Goal: Task Accomplishment & Management: Use online tool/utility

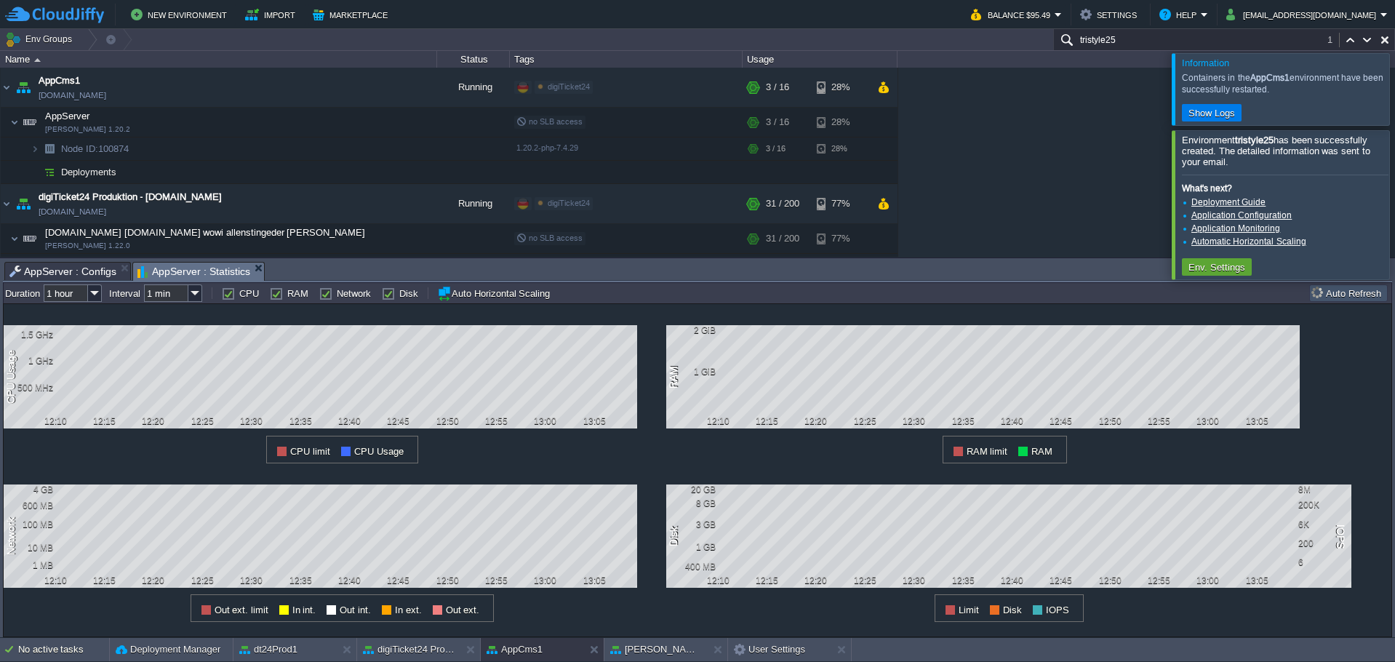
click at [1129, 42] on input "tristyle25" at bounding box center [1224, 39] width 342 height 21
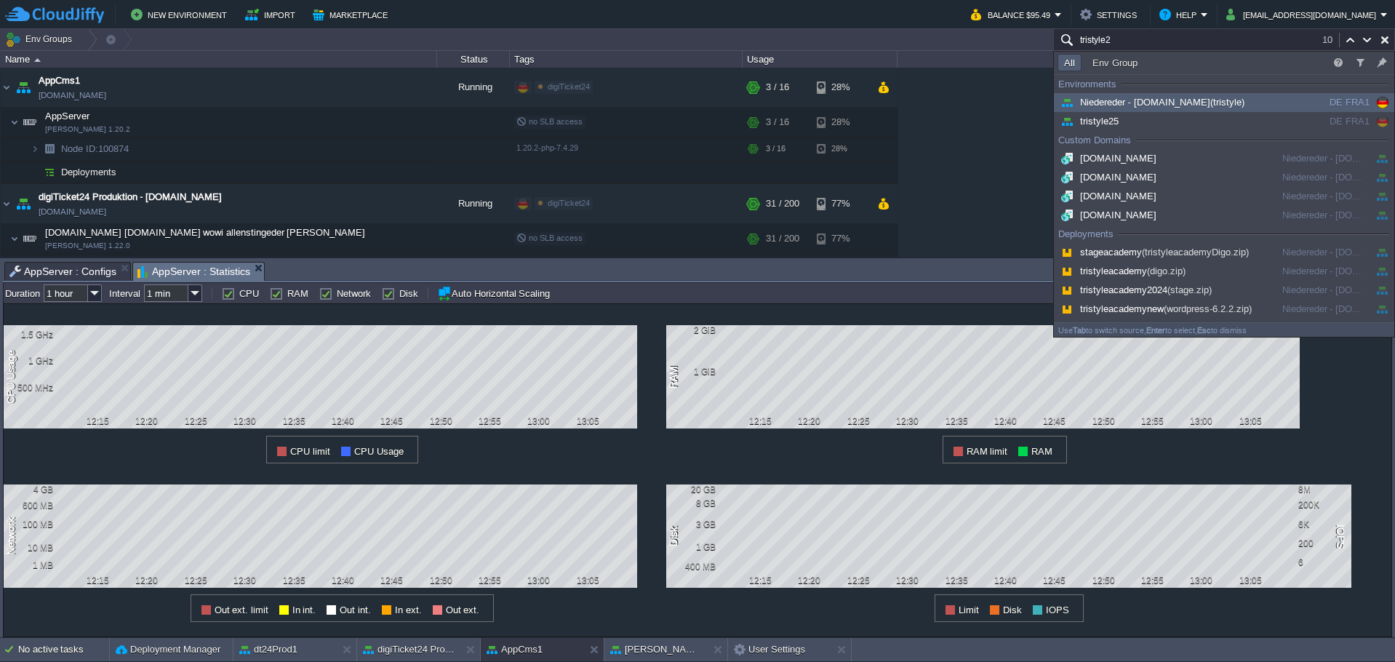
type input "tristyle25"
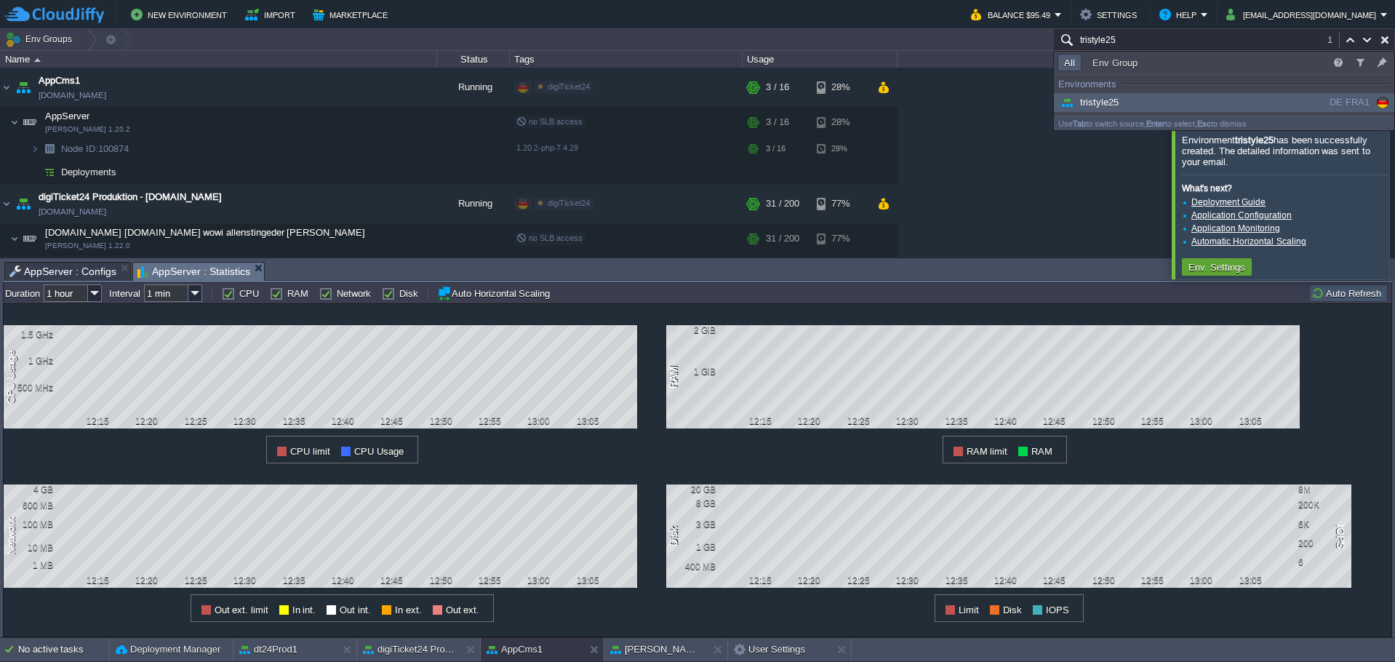
click at [1088, 102] on span "tristyle25" at bounding box center [1087, 102] width 61 height 11
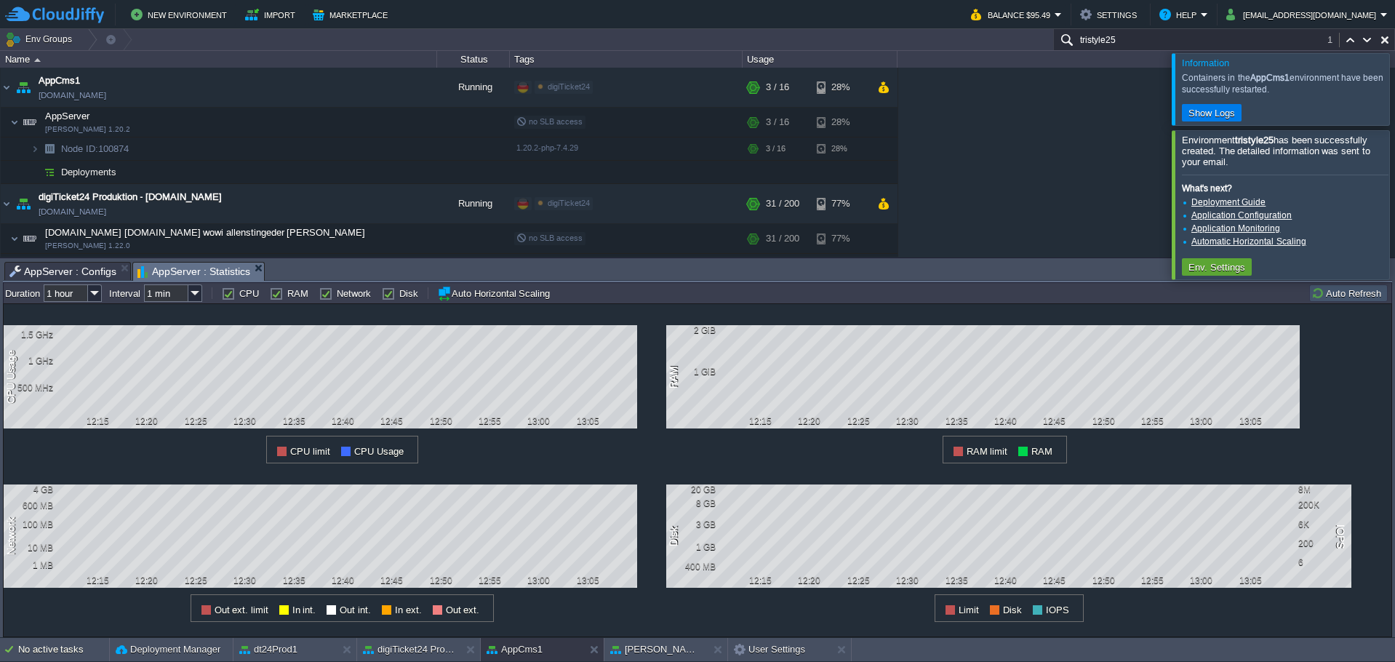
scroll to position [1150, 0]
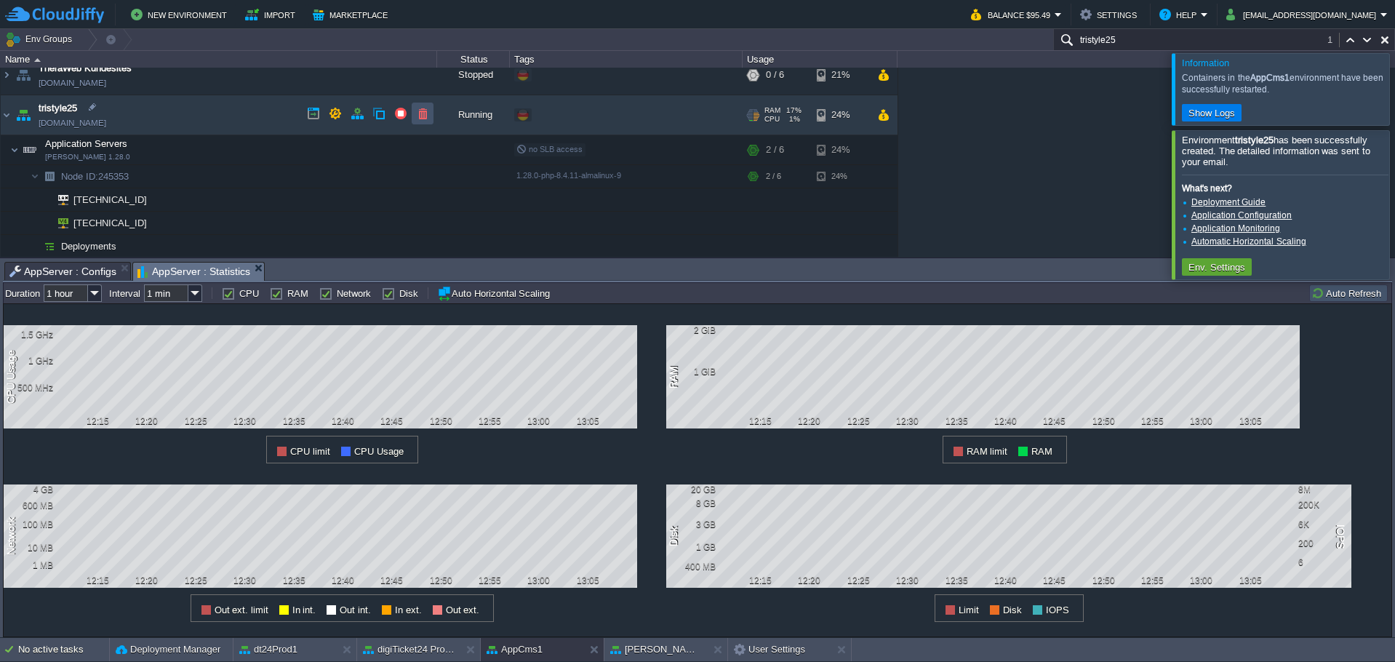
click at [420, 114] on button "button" at bounding box center [422, 113] width 13 height 13
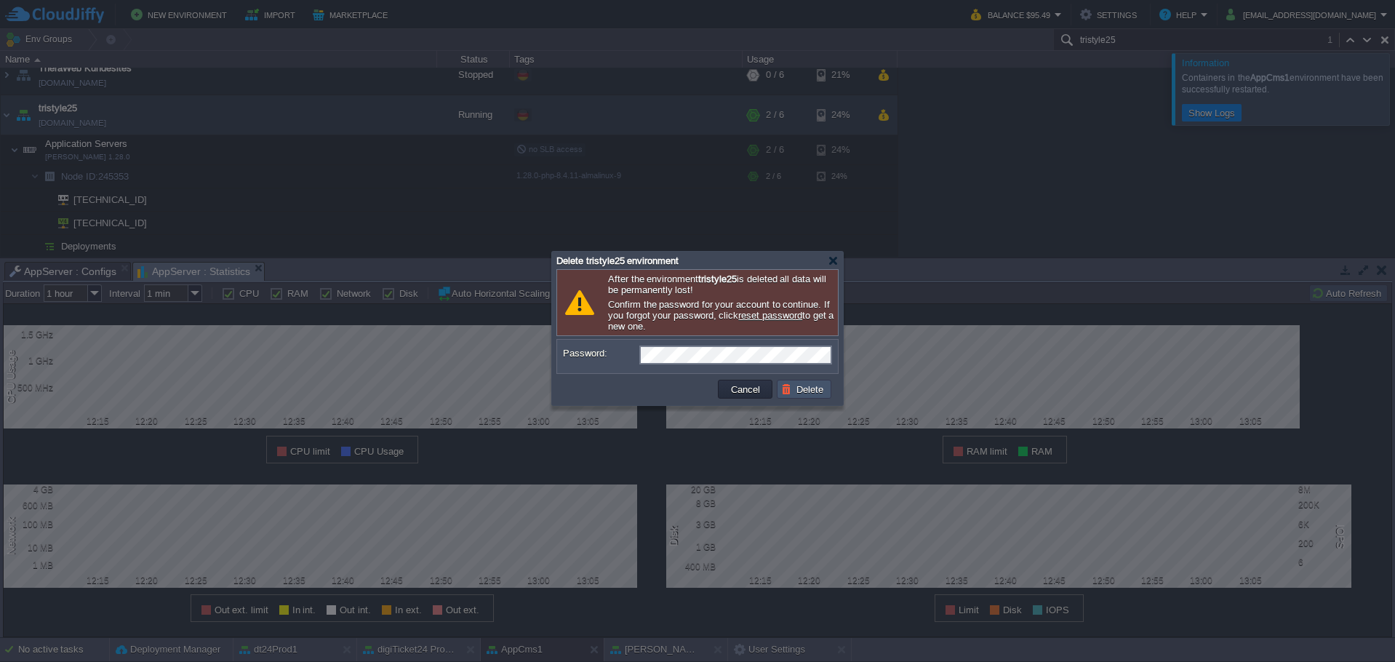
click at [799, 392] on button "Delete" at bounding box center [804, 388] width 47 height 13
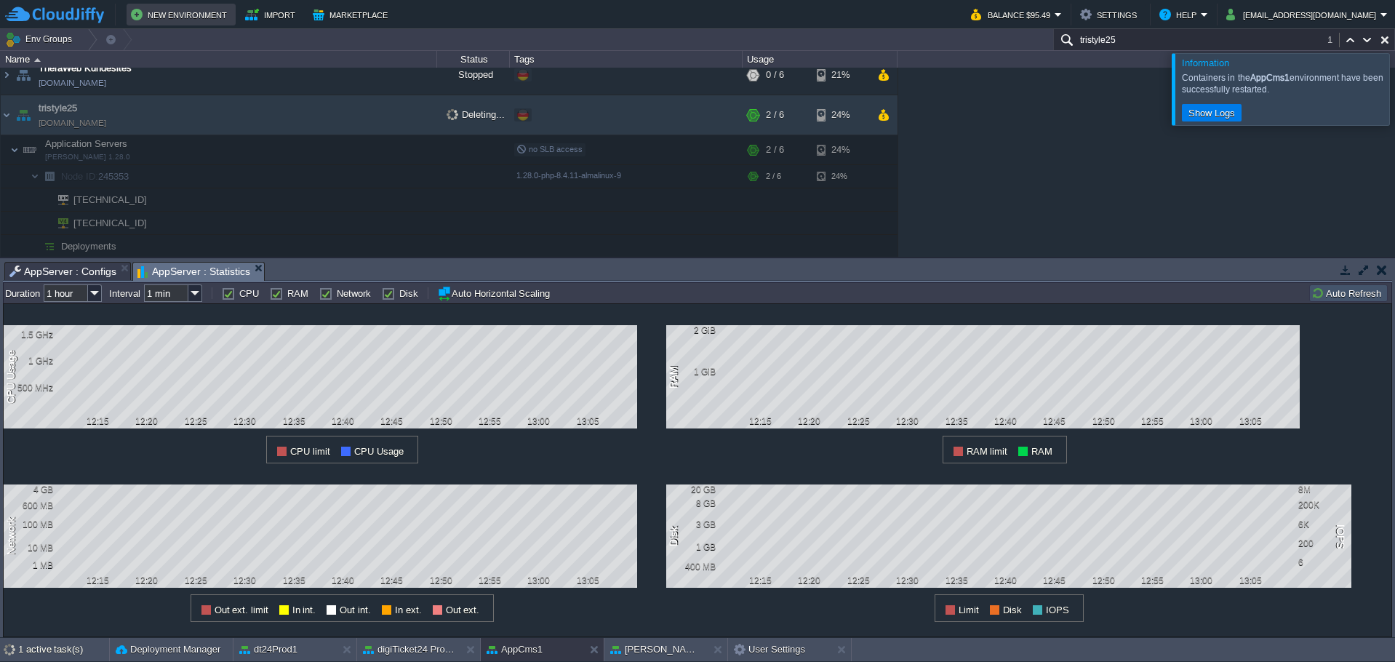
scroll to position [989, 0]
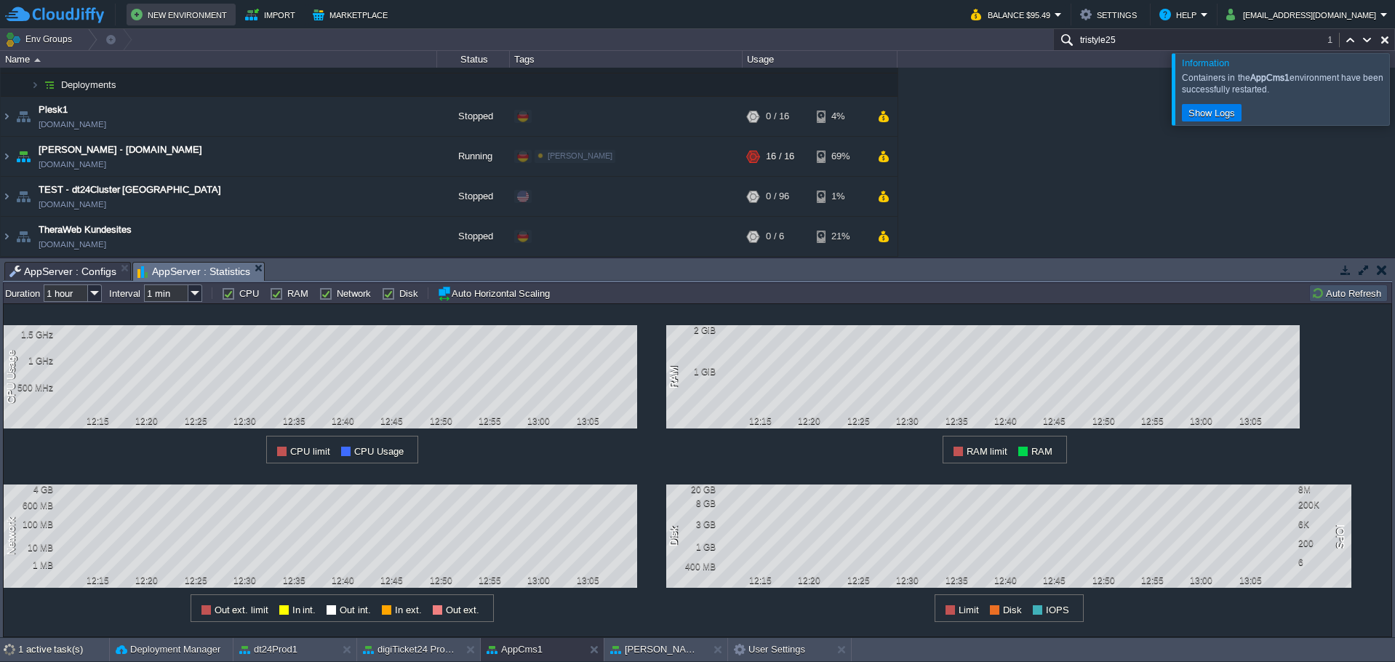
click at [198, 9] on button "New Environment" at bounding box center [181, 14] width 100 height 17
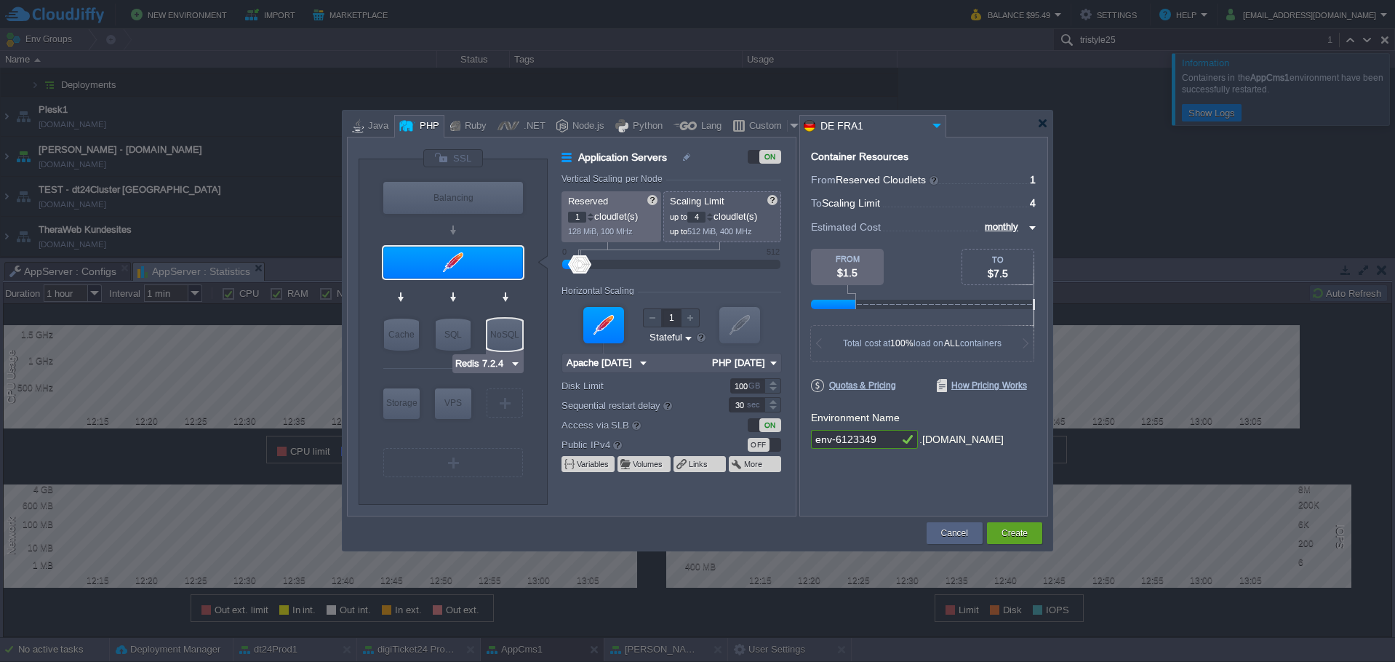
type input "Apache [DATE]"
click at [484, 264] on div at bounding box center [453, 262] width 140 height 32
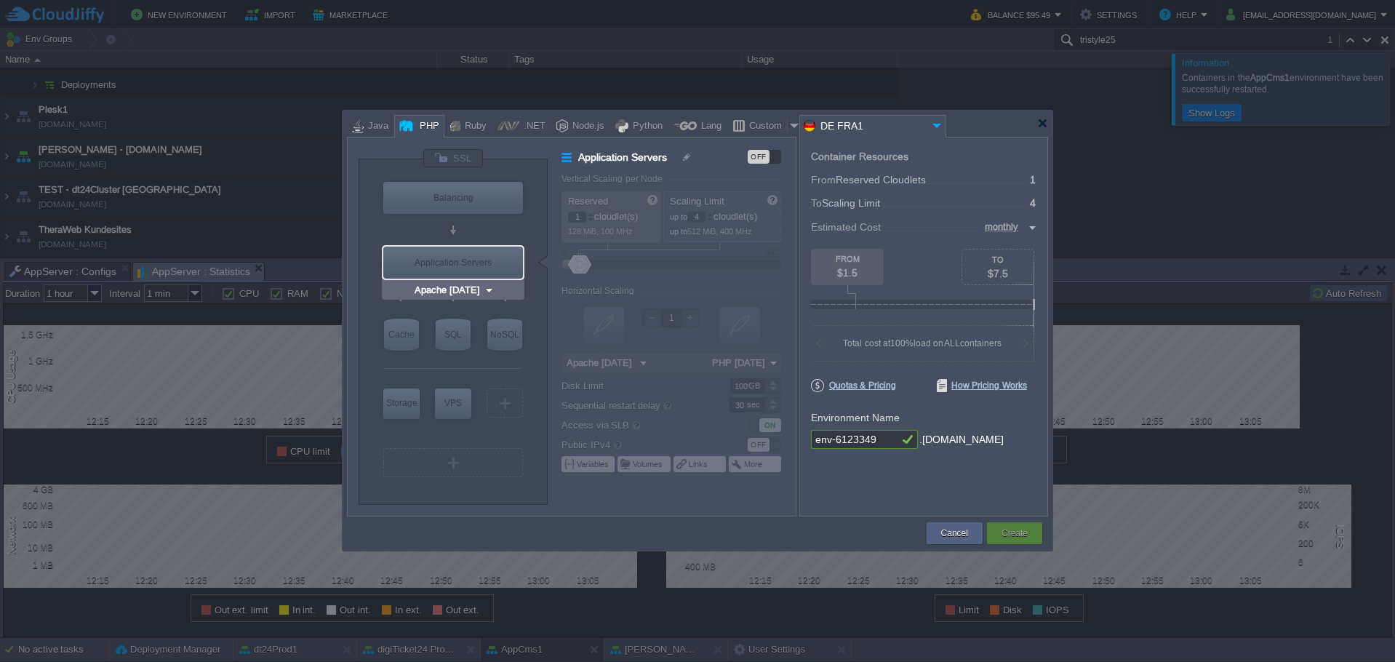
click at [469, 258] on div "Application Servers" at bounding box center [453, 262] width 140 height 32
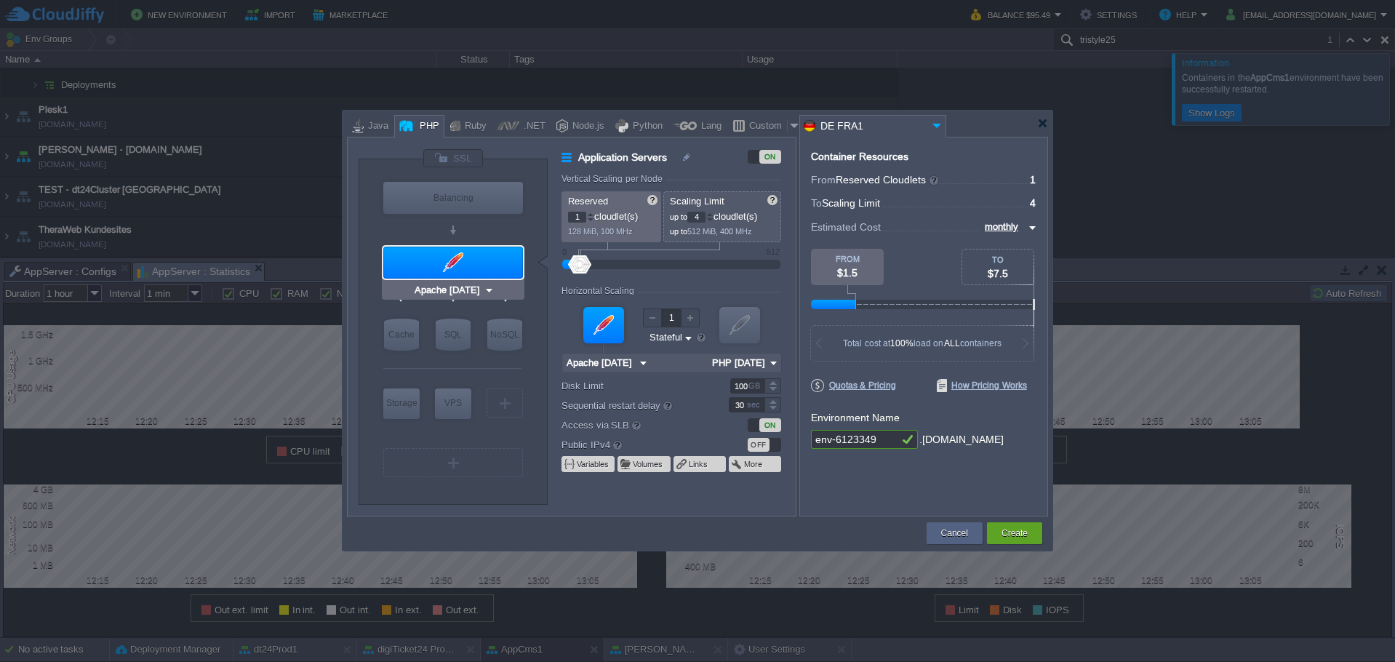
click at [469, 286] on input "Apache [DATE]" at bounding box center [448, 290] width 72 height 15
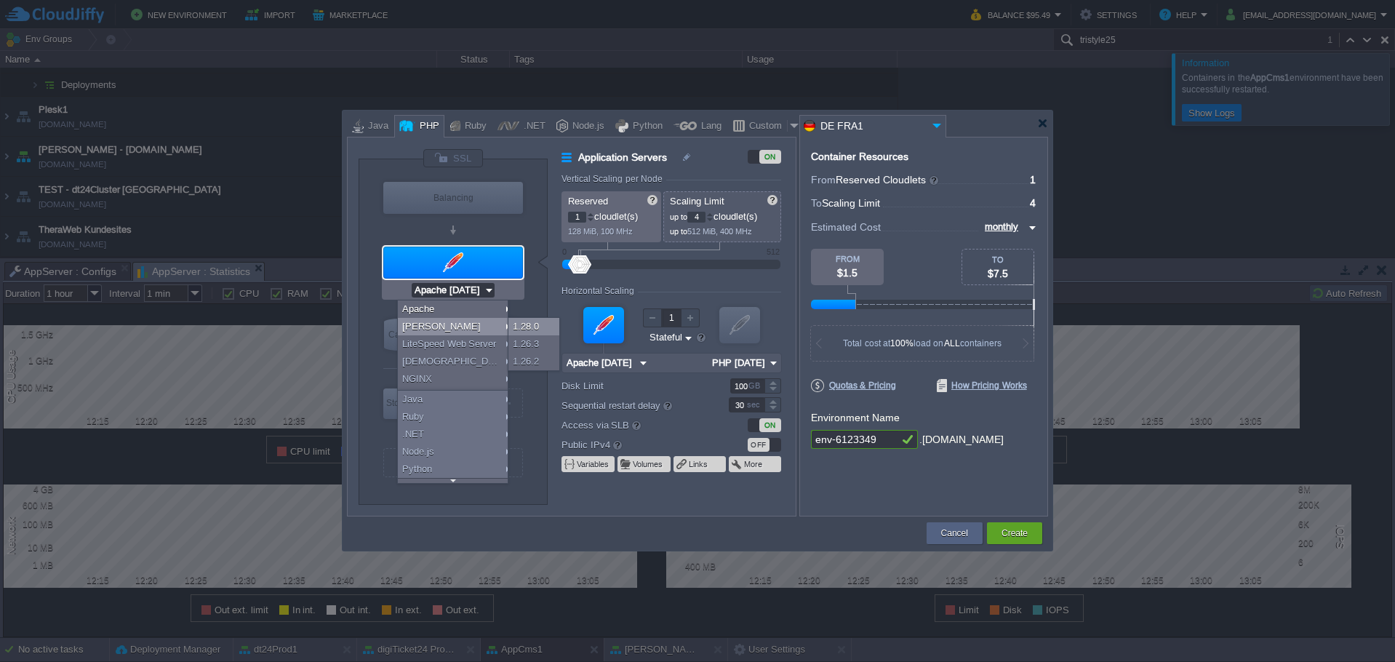
click at [518, 324] on div "1.28.0" at bounding box center [533, 326] width 51 height 17
type input "4"
type input "6"
type input "[PERSON_NAME] 1.28.0"
type input "PHP [DATE]"
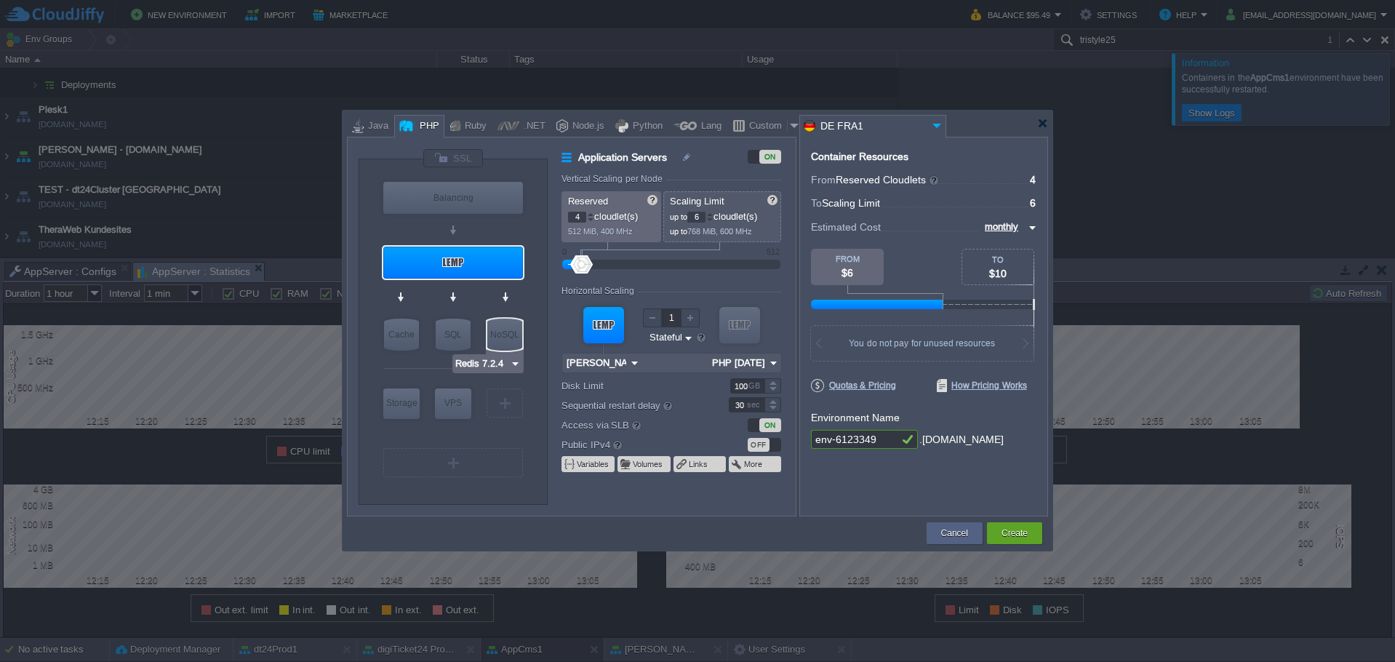
type input "[PERSON_NAME] 1.28.0"
click at [744, 384] on input "100" at bounding box center [747, 385] width 34 height 15
type input "15"
click at [775, 444] on div "OFF" at bounding box center [763, 445] width 33 height 14
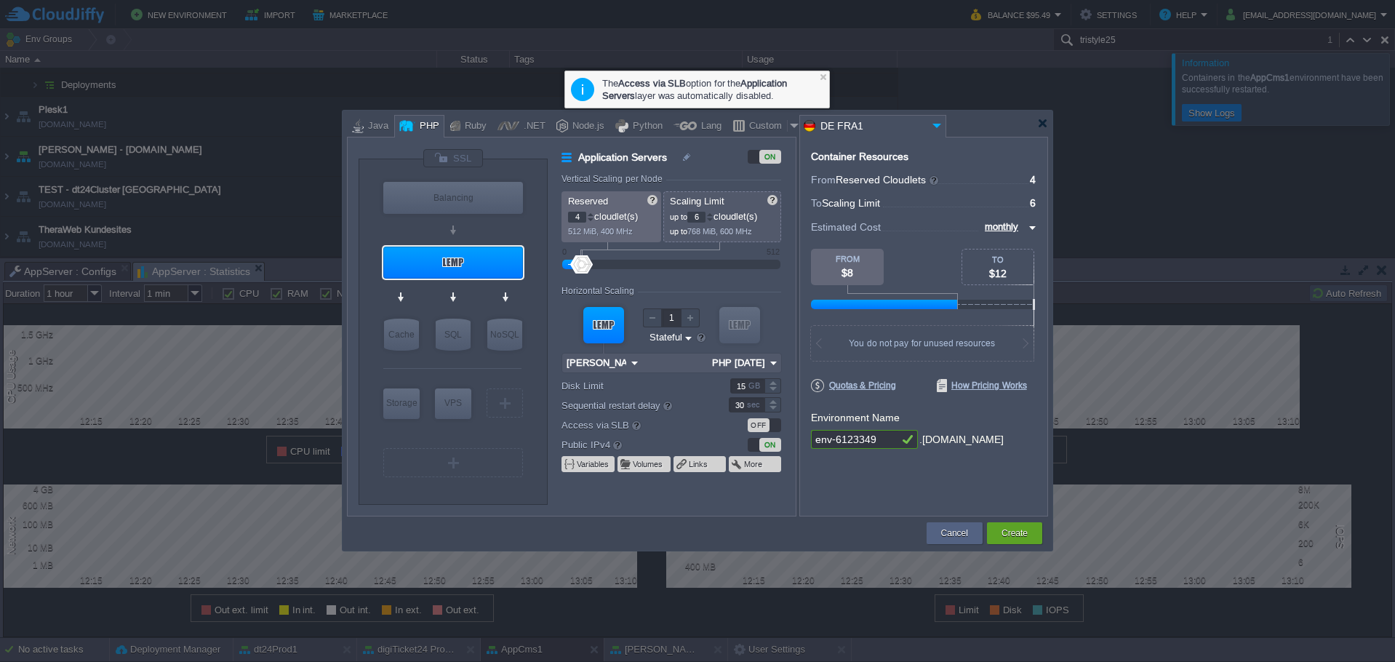
drag, startPoint x: 888, startPoint y: 439, endPoint x: 578, endPoint y: 434, distance: 309.8
click at [578, 434] on div "VM Balancing VM Application Servers VM Cache VM SQL VM NoSQL VM Storage VM VPS …" at bounding box center [697, 327] width 701 height 380
type input "tristyle25"
click at [1019, 532] on button "Create" at bounding box center [1014, 533] width 26 height 15
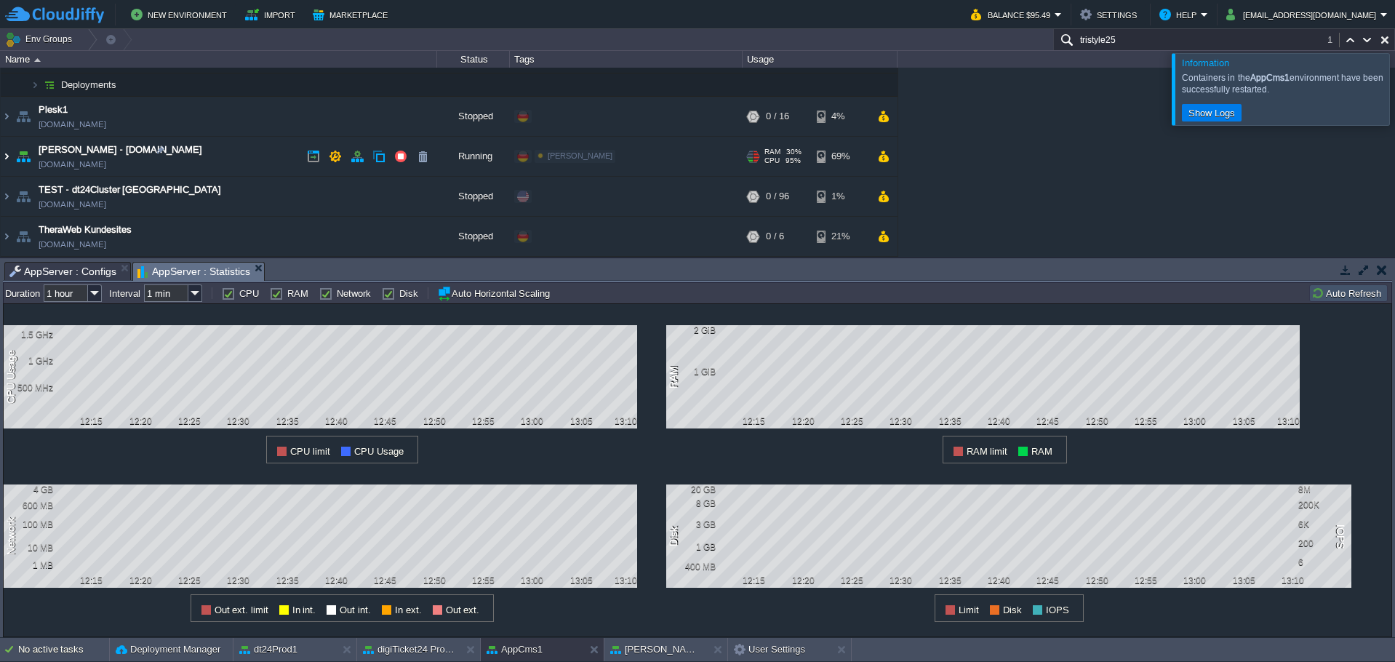
click at [8, 159] on img at bounding box center [7, 156] width 12 height 39
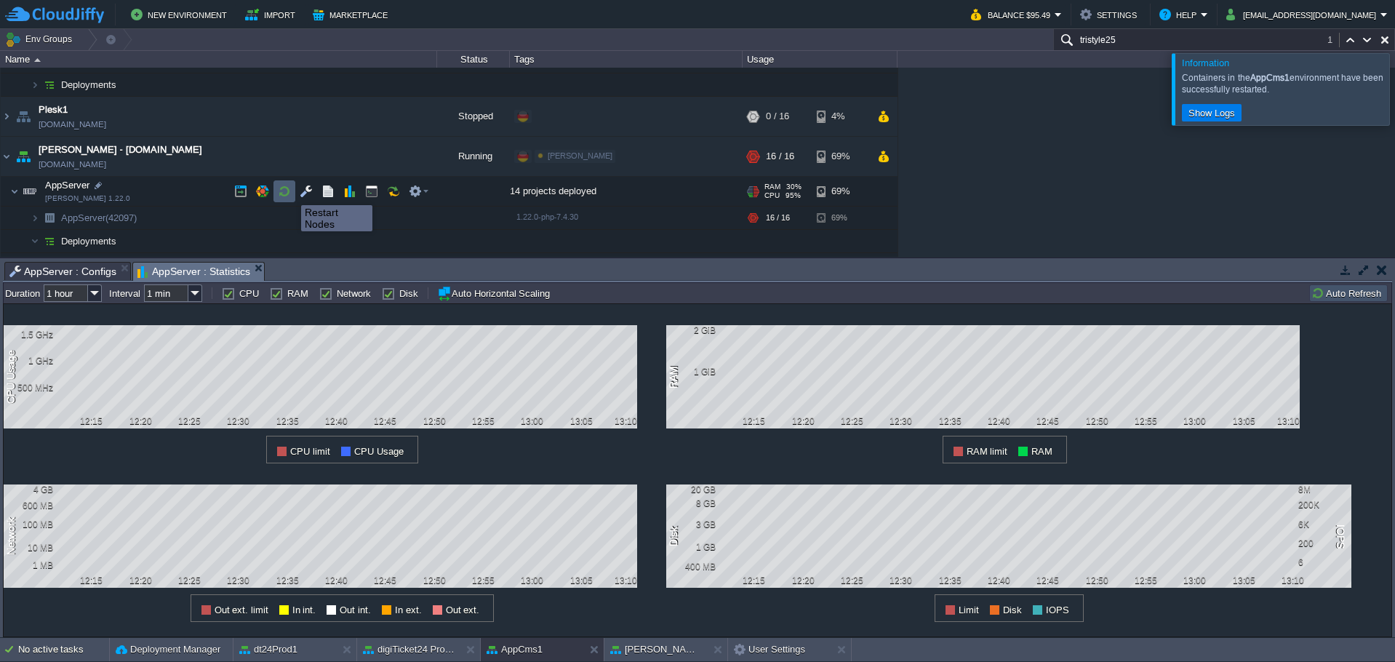
click at [290, 192] on button "button" at bounding box center [284, 191] width 13 height 13
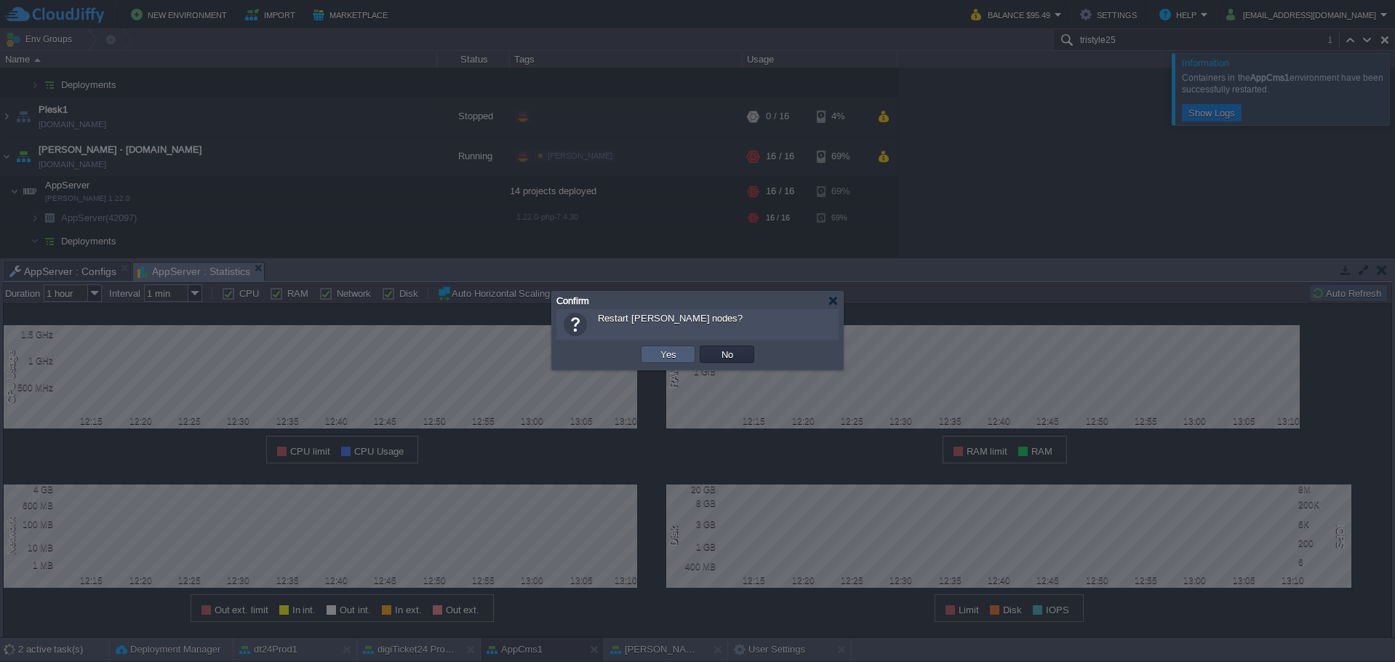
click at [664, 350] on button "Yes" at bounding box center [668, 354] width 25 height 13
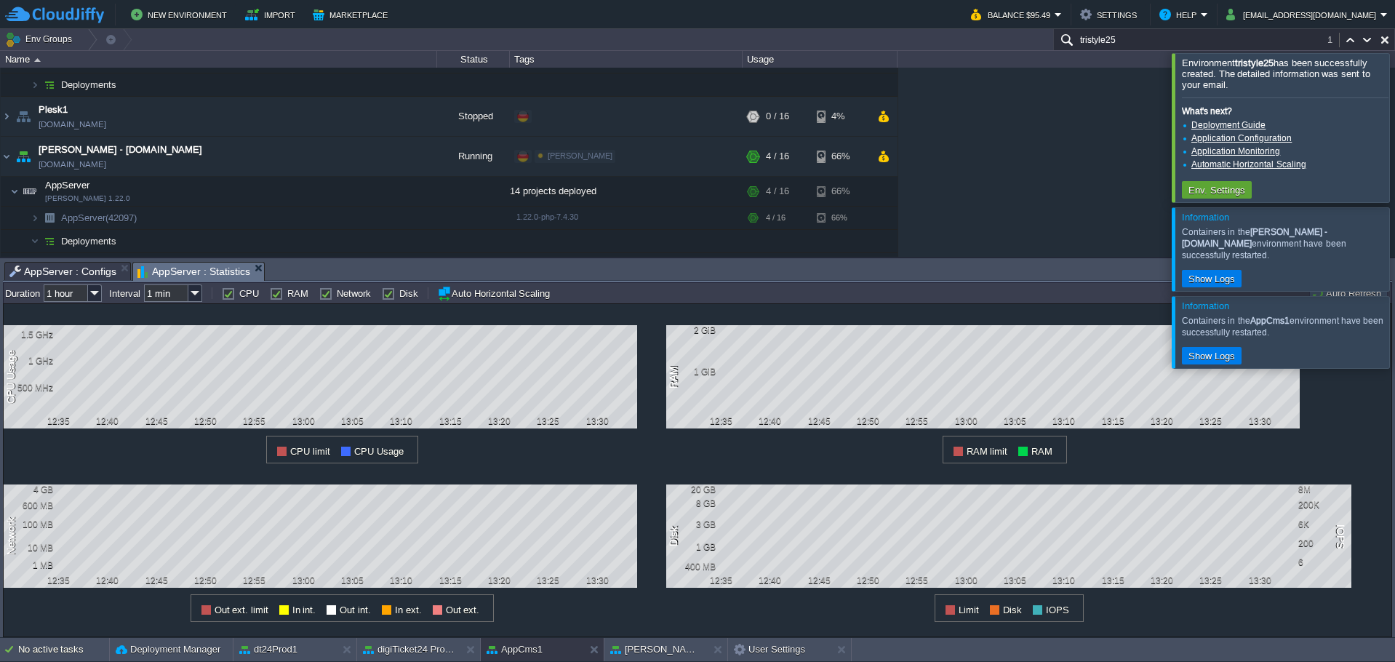
drag, startPoint x: 1032, startPoint y: 167, endPoint x: 1024, endPoint y: 167, distance: 8.7
click at [1030, 166] on div "AppCms1 [DOMAIN_NAME] Running digiTicket24 Edit RAM 14% CPU 22% 4 / 16 28% AppS…" at bounding box center [697, 162] width 1395 height 189
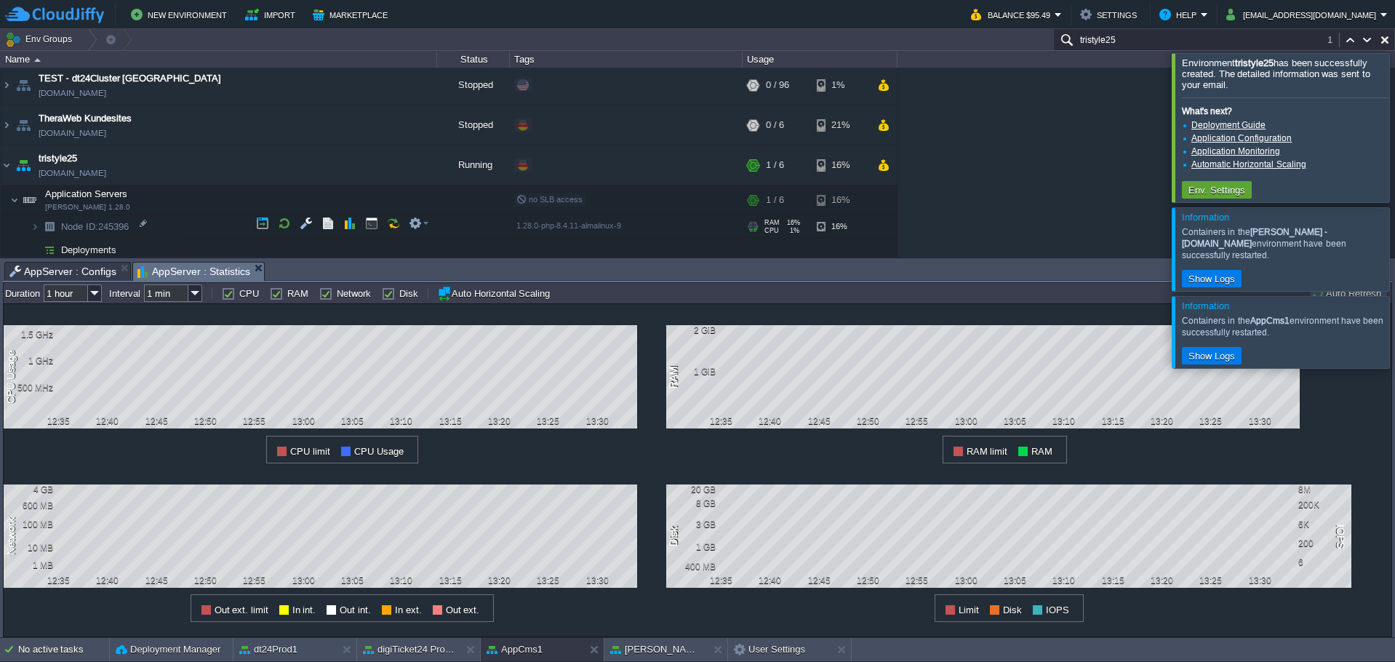
scroll to position [1503, 0]
drag, startPoint x: 159, startPoint y: 166, endPoint x: 152, endPoint y: 169, distance: 7.8
click at [152, 169] on td "tristyle25 [DOMAIN_NAME]" at bounding box center [219, 165] width 436 height 40
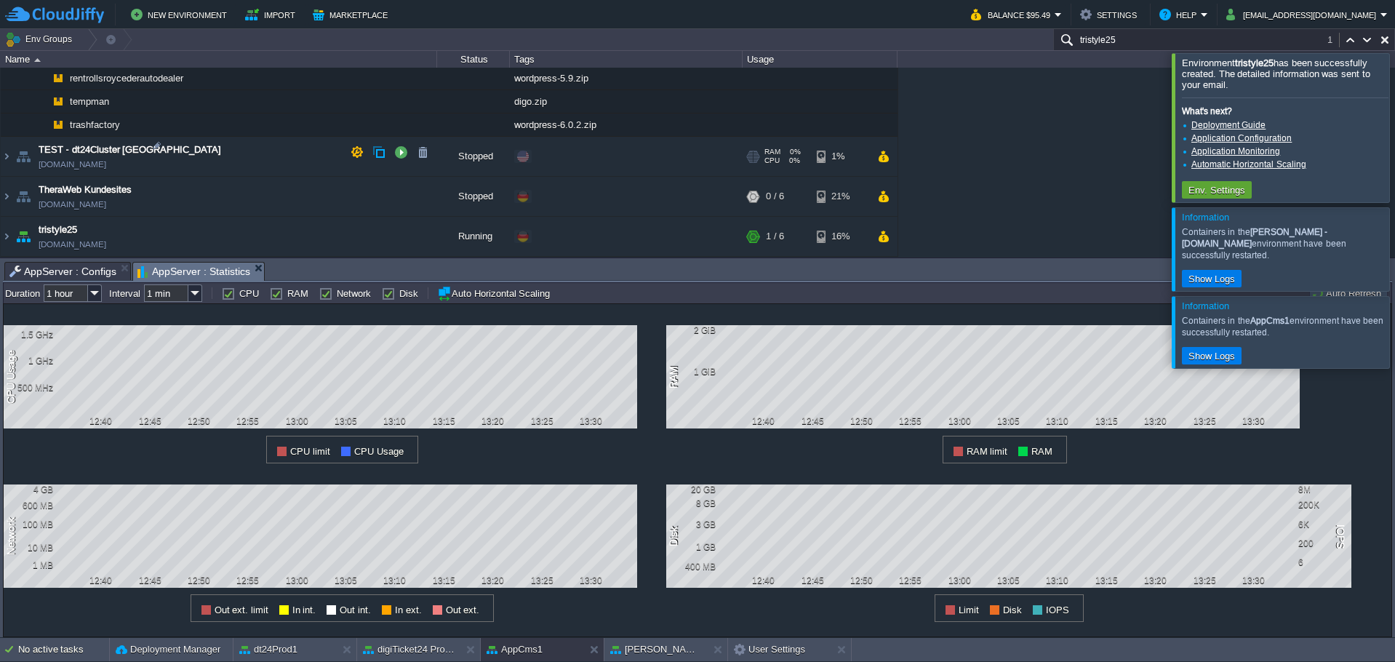
scroll to position [1427, 0]
copy td "[DOMAIN_NAME]"
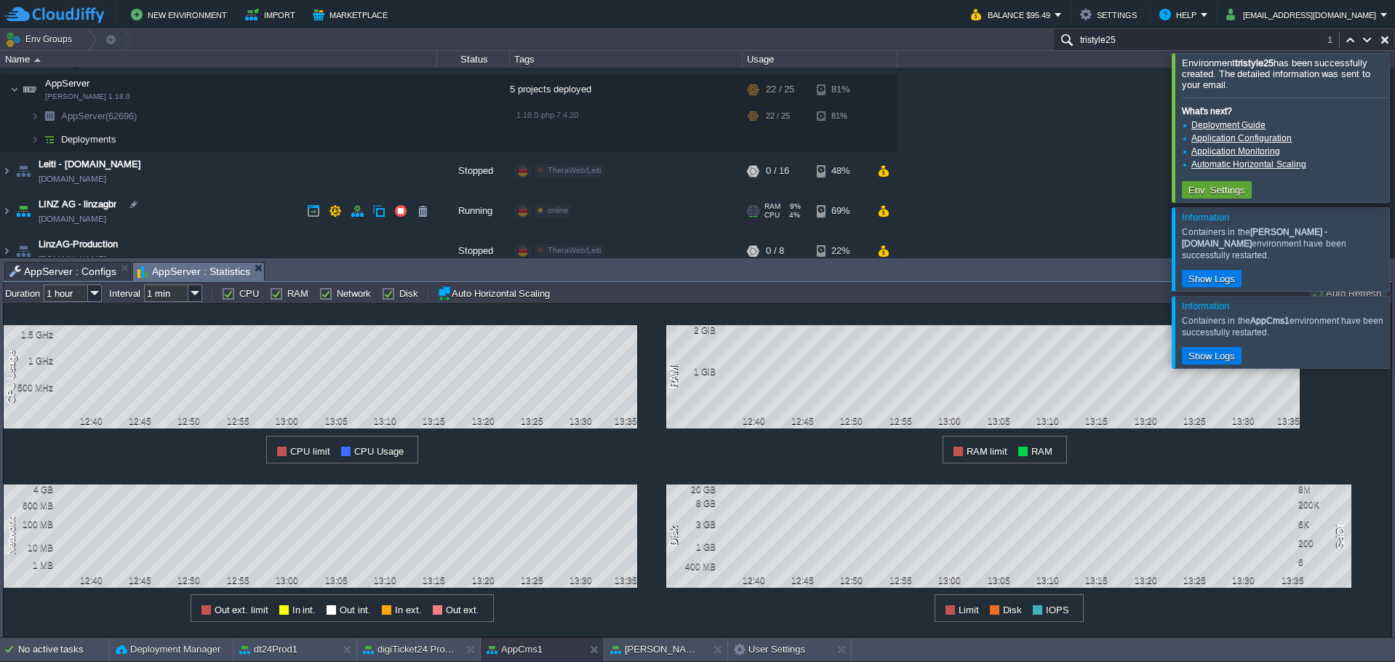
scroll to position [603, 0]
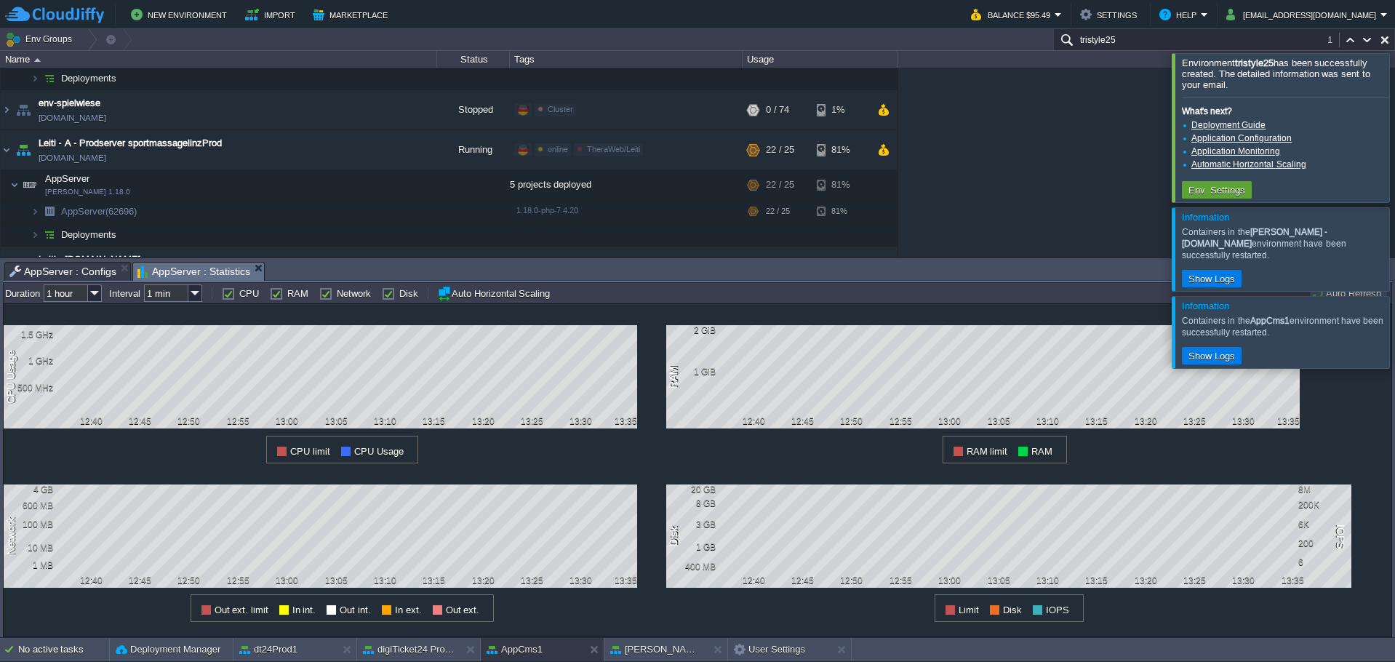
click at [1394, 119] on div at bounding box center [1412, 127] width 0 height 148
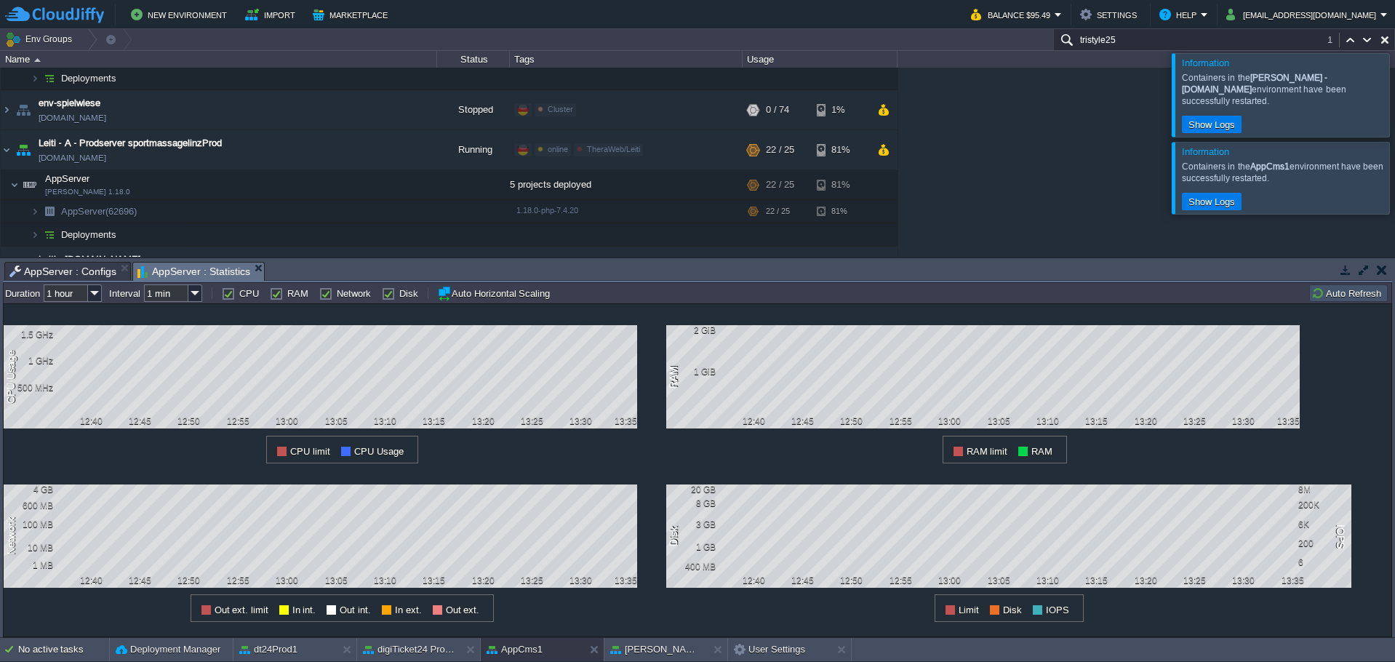
click at [1394, 108] on div at bounding box center [1412, 94] width 0 height 83
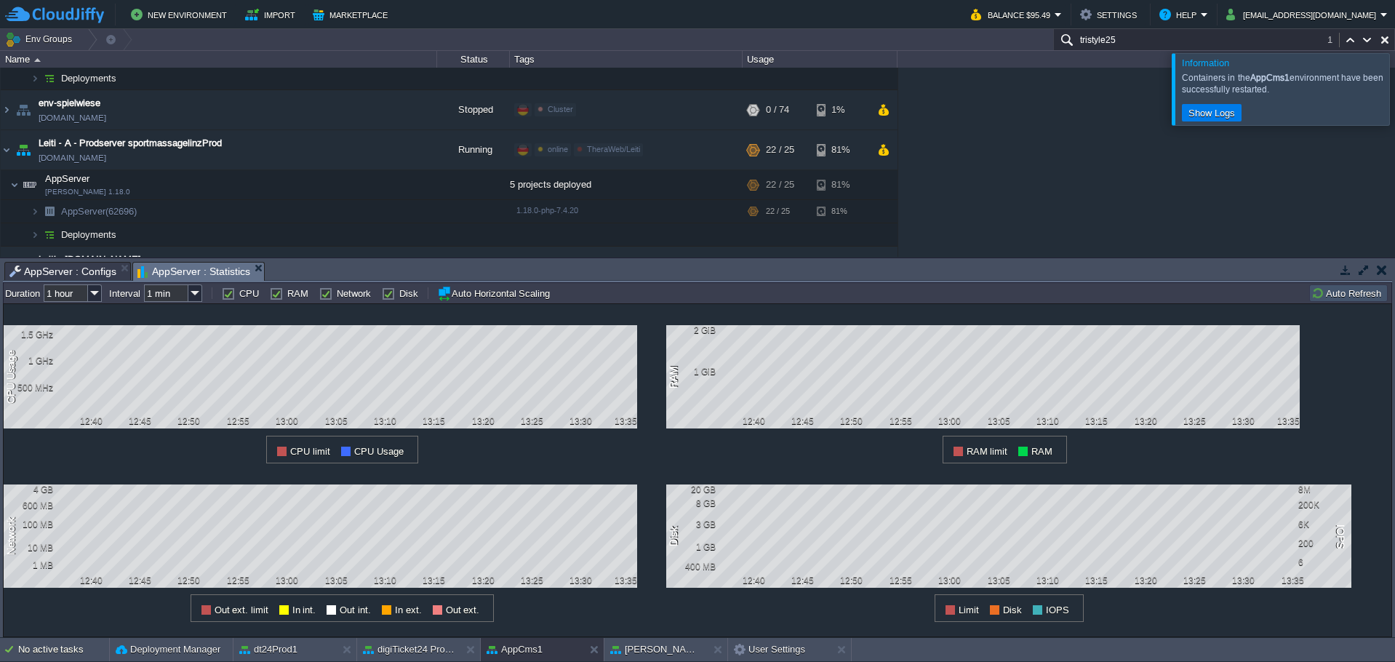
click at [1394, 103] on div at bounding box center [1412, 88] width 0 height 71
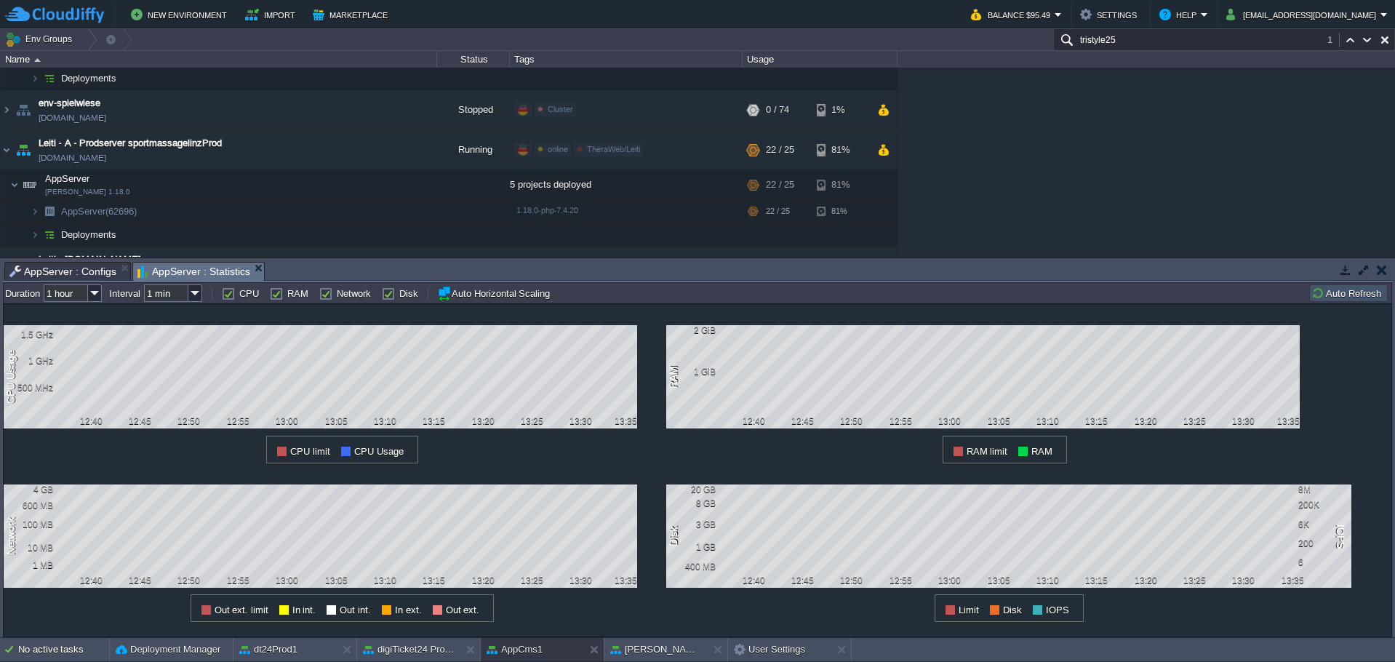
click at [1117, 46] on input "tristyle25" at bounding box center [1224, 39] width 342 height 21
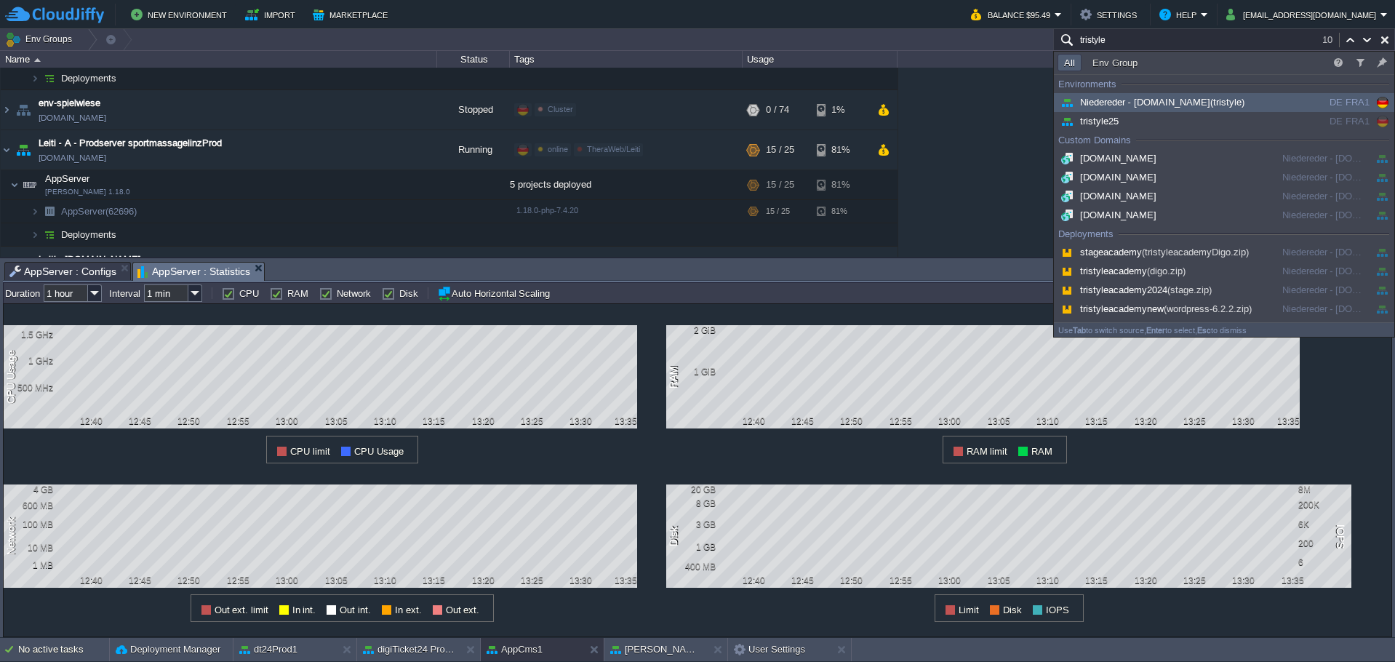
type input "tristyle"
click at [1210, 104] on span "(tristyle)" at bounding box center [1227, 102] width 34 height 11
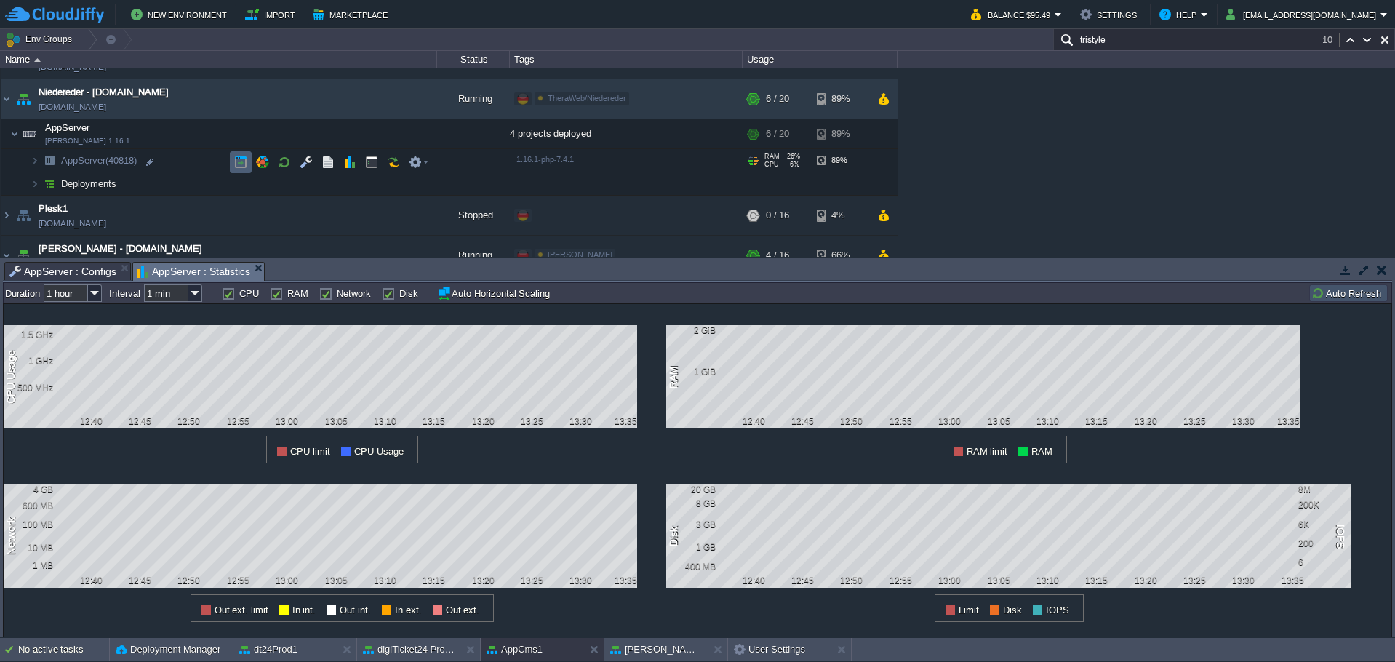
scroll to position [904, 0]
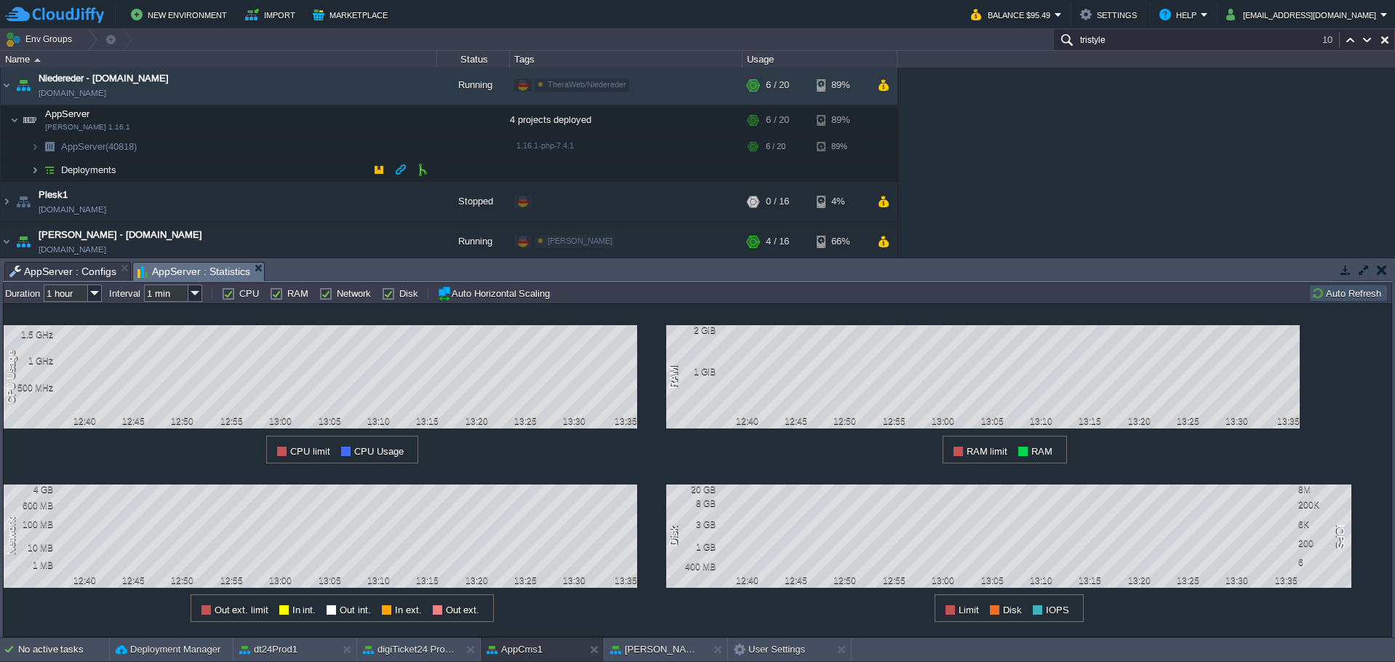
click at [38, 167] on img at bounding box center [35, 170] width 9 height 23
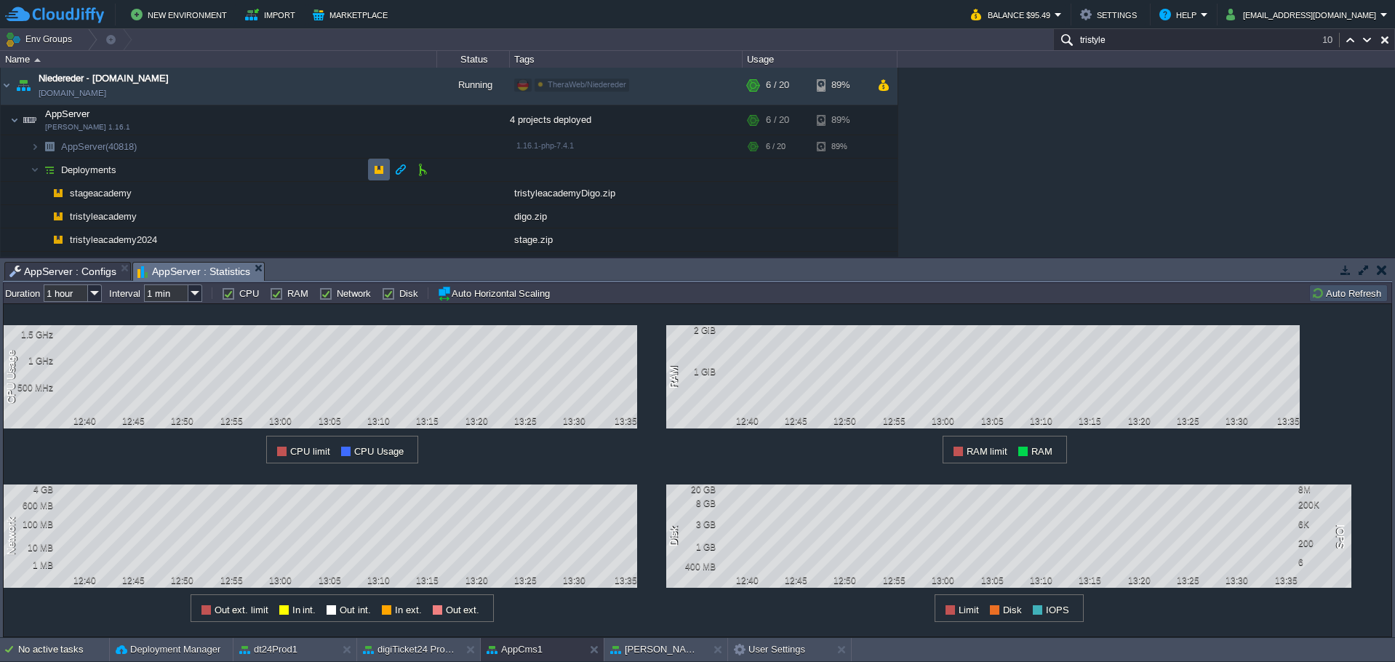
click at [372, 172] on td at bounding box center [379, 170] width 22 height 22
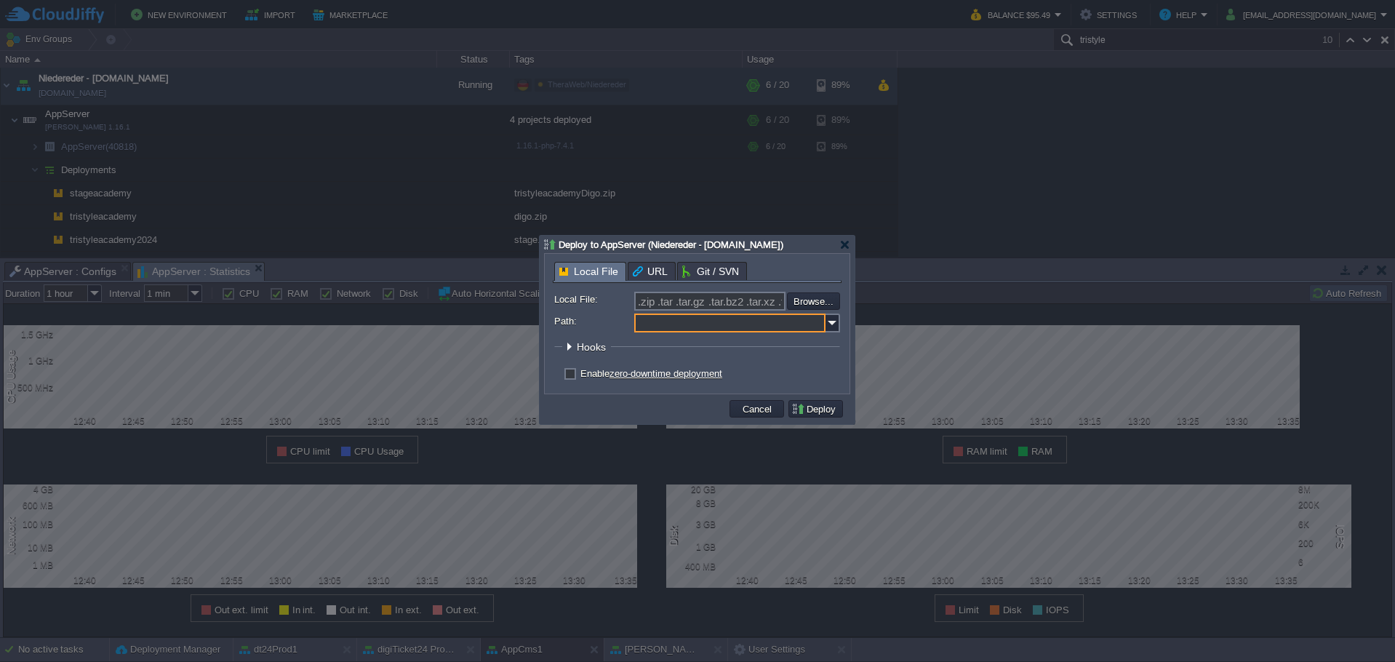
click at [702, 321] on input "Path:" at bounding box center [729, 322] width 191 height 19
type input "ROOT"
click at [681, 304] on input ".zip .tar .tar.gz .tar.bz2 .tar.xz .tar.lzma .tar.Z .tgz .tbz .taz .tlz .txz .g…" at bounding box center [709, 301] width 151 height 19
click at [637, 274] on span "URL" at bounding box center [650, 270] width 35 height 17
click at [721, 267] on span "Git / SVN" at bounding box center [710, 270] width 57 height 17
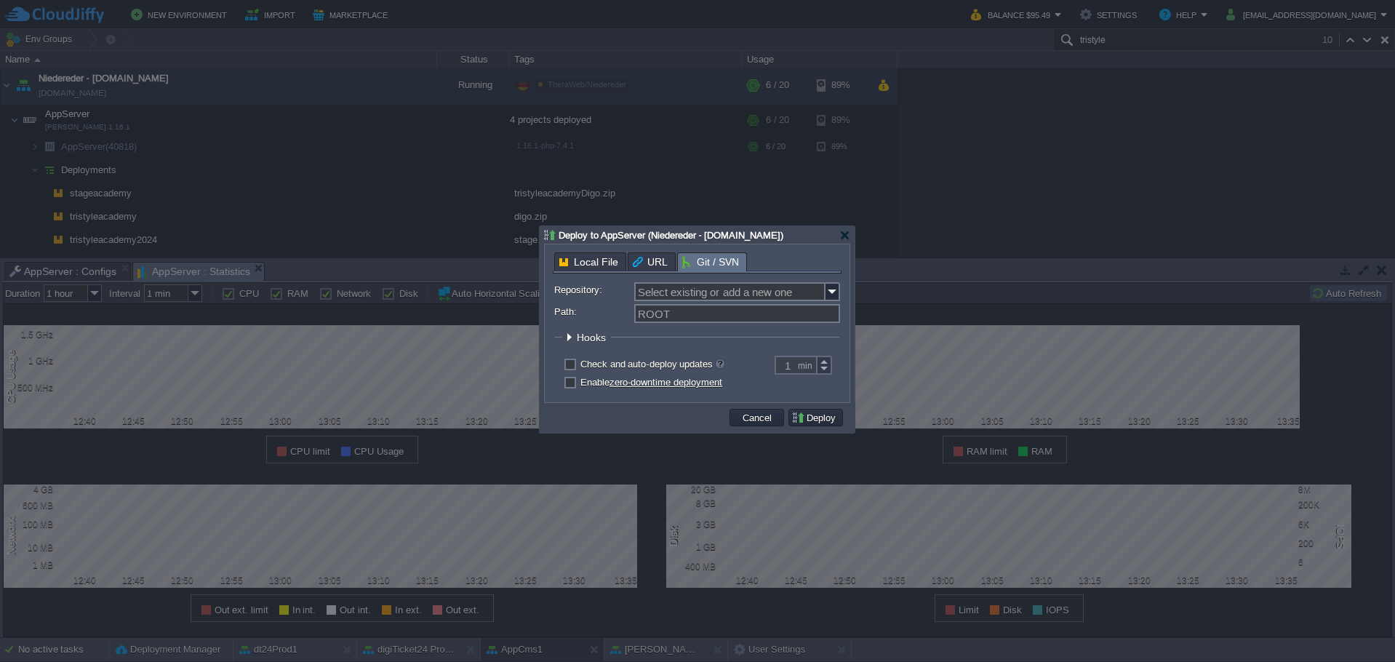
click at [586, 264] on span "Local File" at bounding box center [588, 261] width 59 height 17
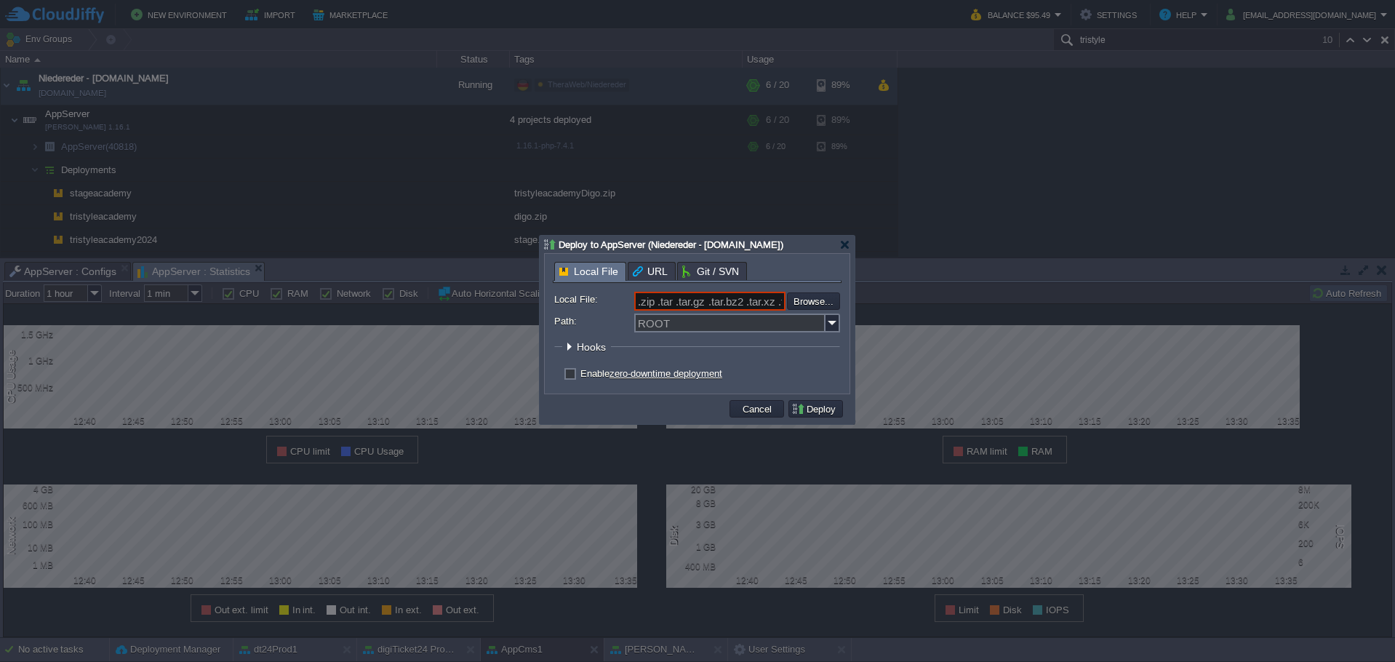
click at [568, 351] on div at bounding box center [568, 346] width 11 height 11
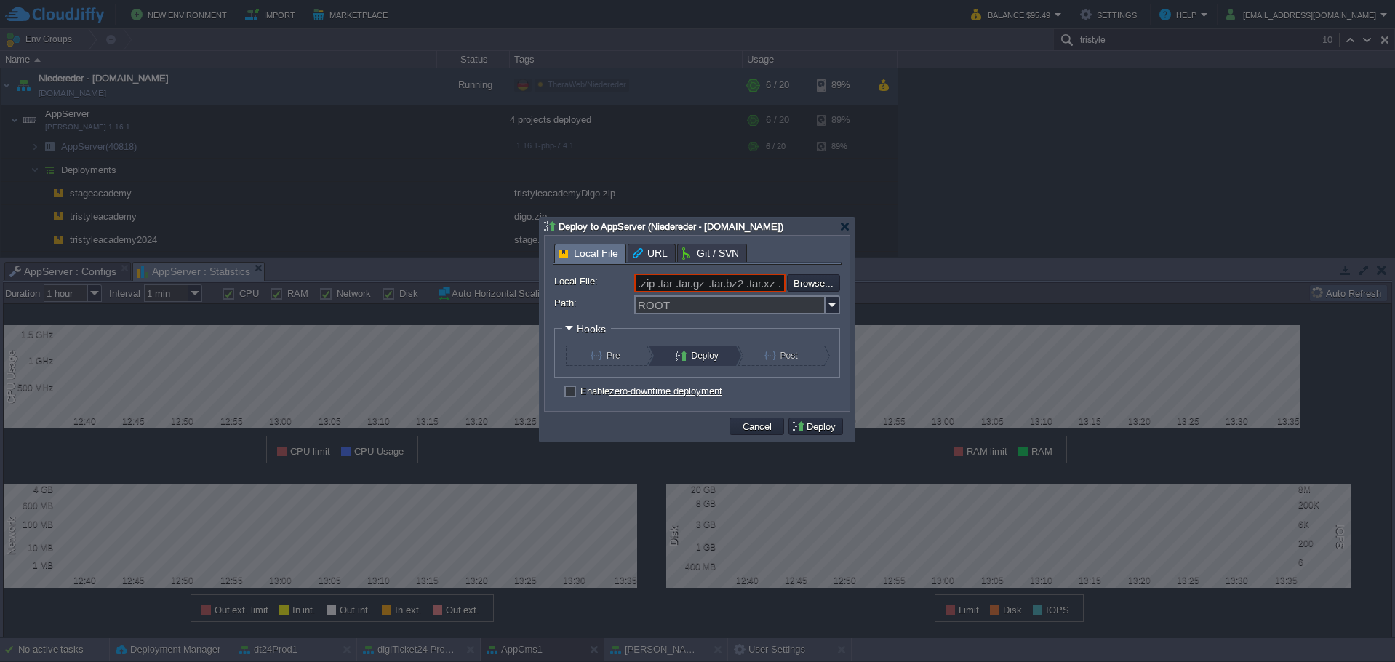
click at [566, 326] on div at bounding box center [568, 328] width 11 height 11
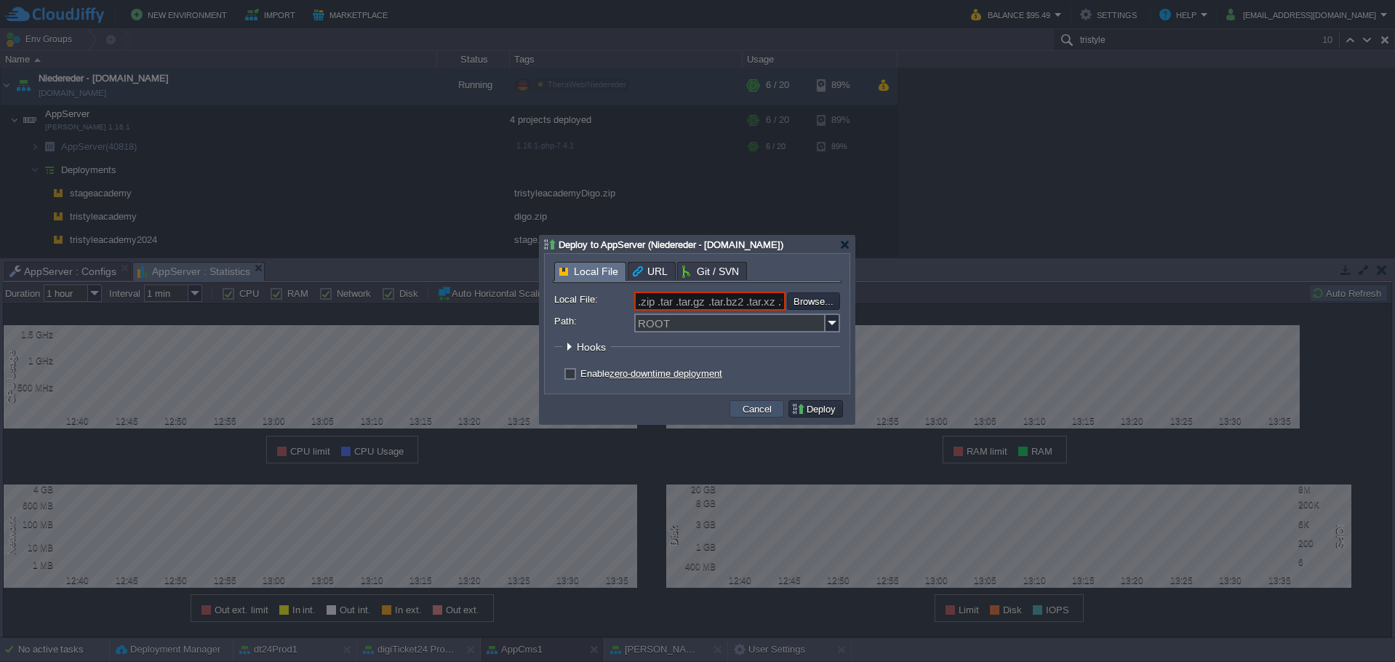
click at [759, 409] on button "Cancel" at bounding box center [757, 408] width 38 height 13
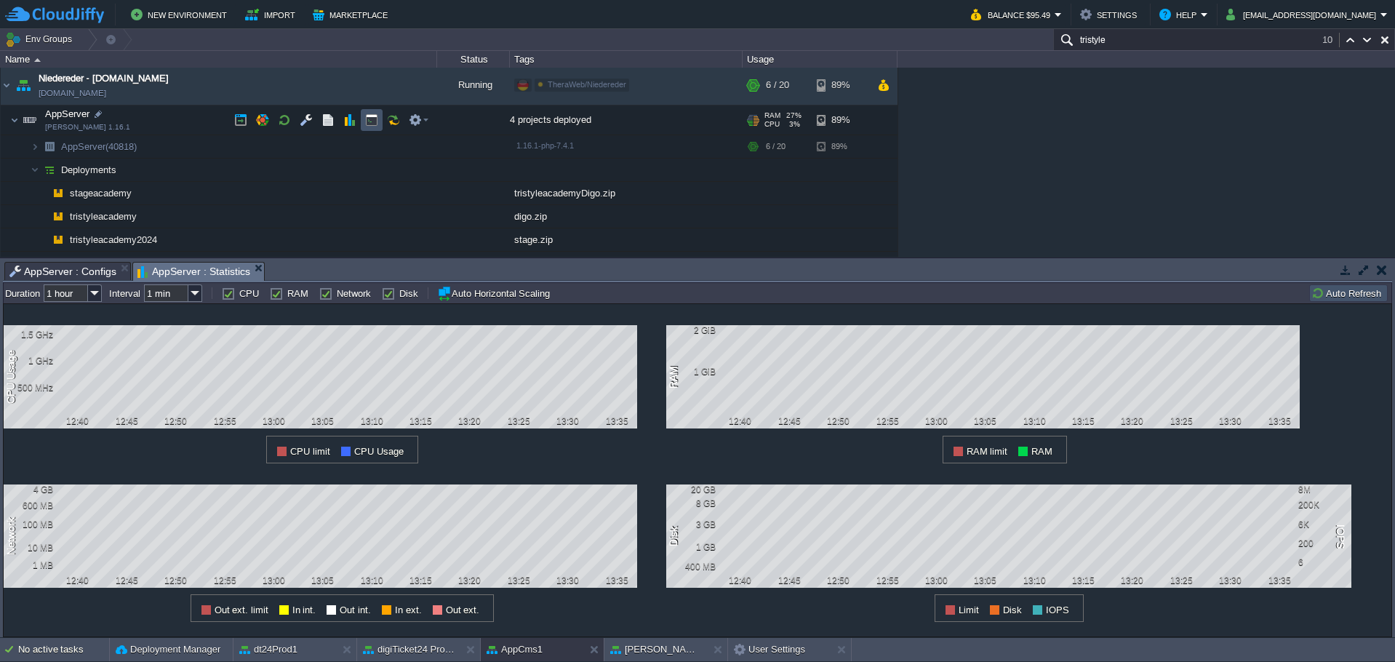
click at [372, 117] on button "button" at bounding box center [371, 119] width 13 height 13
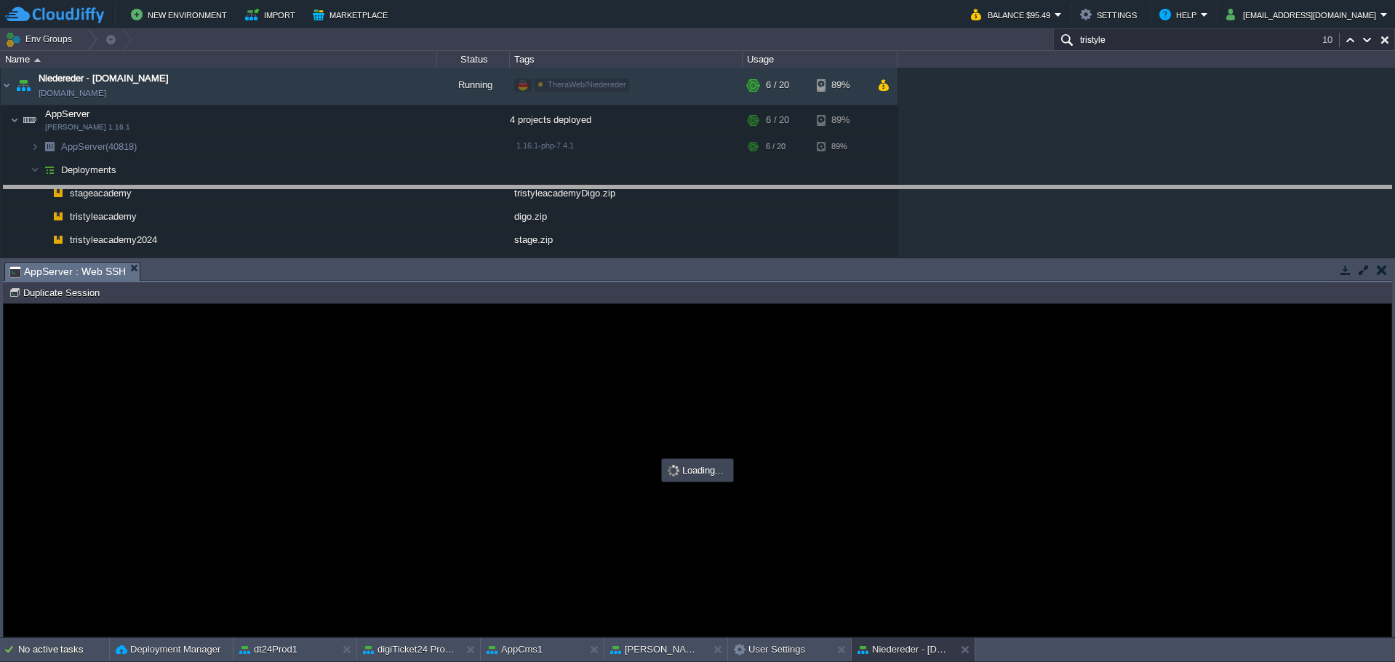
drag, startPoint x: 919, startPoint y: 280, endPoint x: 920, endPoint y: 204, distance: 76.3
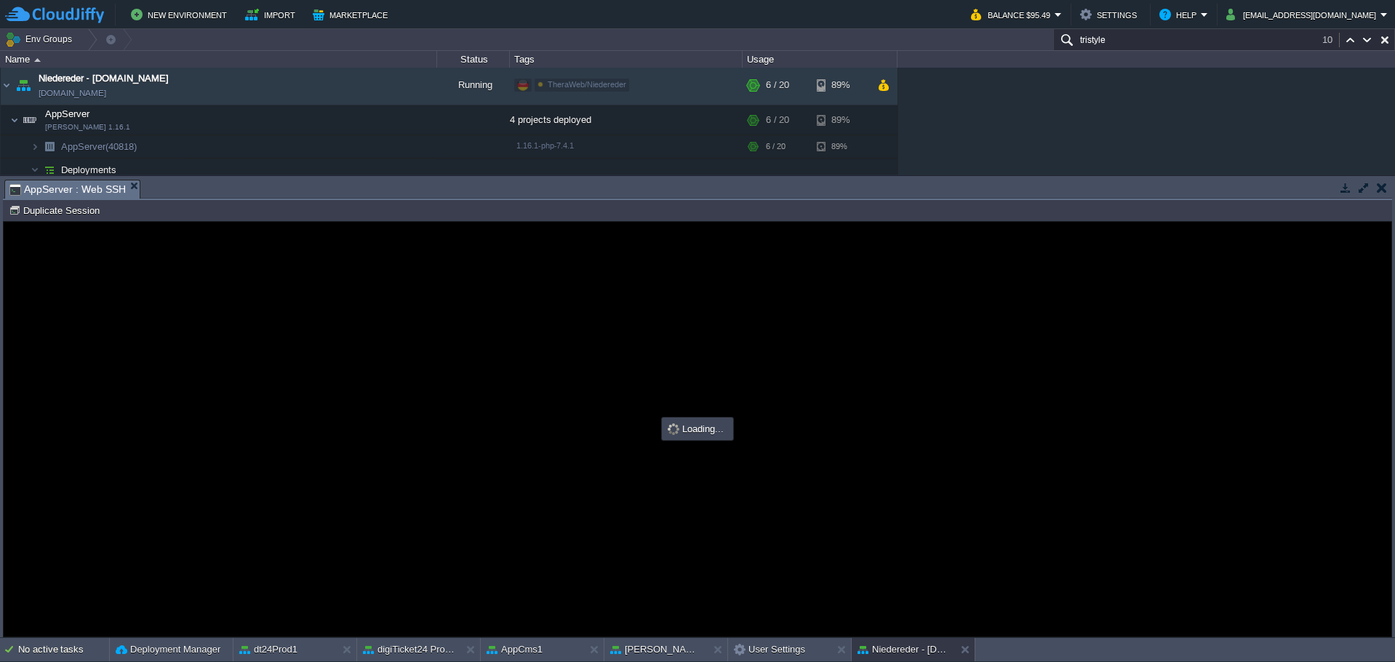
click at [582, 350] on div at bounding box center [697, 429] width 1387 height 414
type input "#000000"
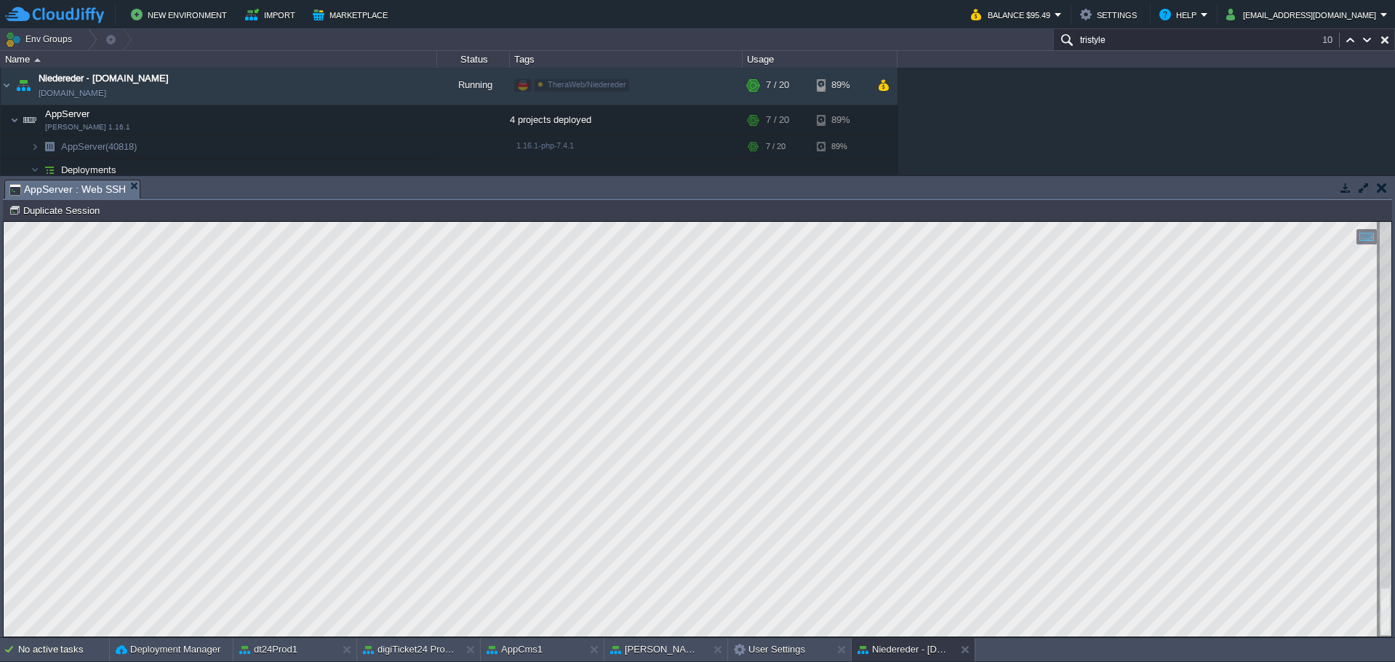
click at [1120, 132] on div "AppCms1 [DOMAIN_NAME] Running digiTicket24 Edit RAM 16% CPU 15% 3 / 16 28% AppS…" at bounding box center [697, 121] width 1395 height 107
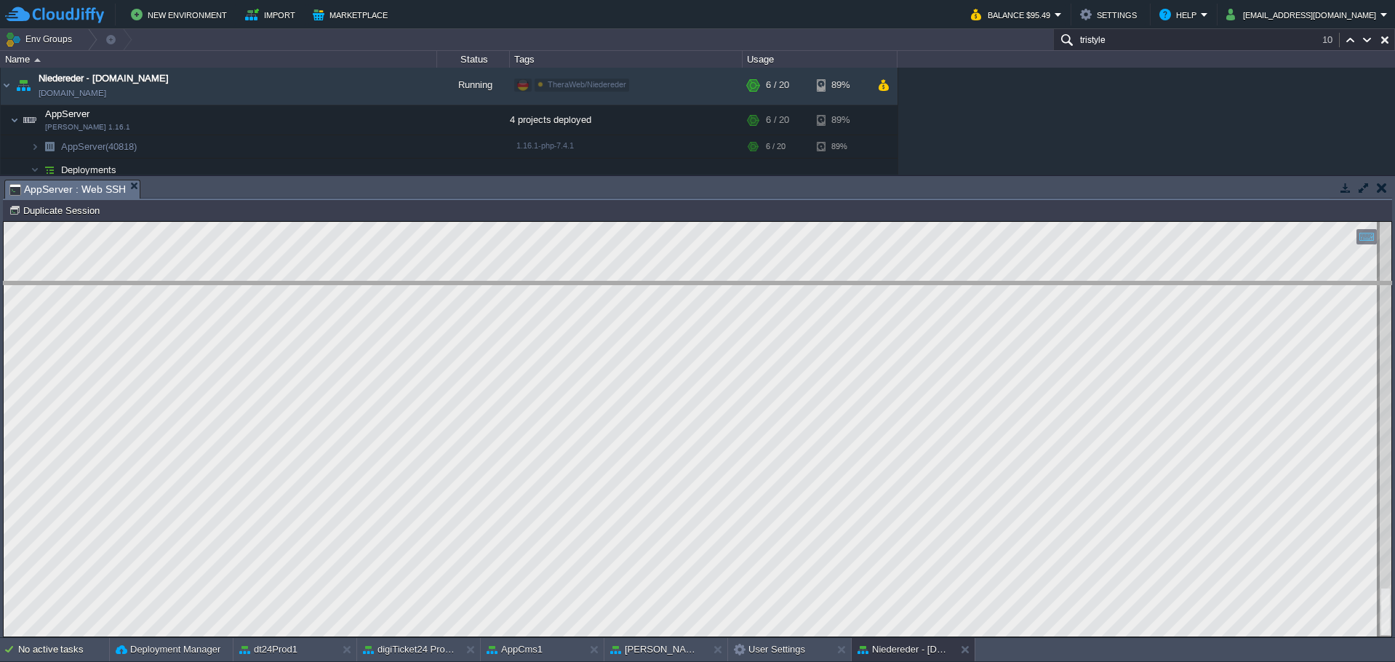
drag, startPoint x: 453, startPoint y: 195, endPoint x: 456, endPoint y: 310, distance: 115.6
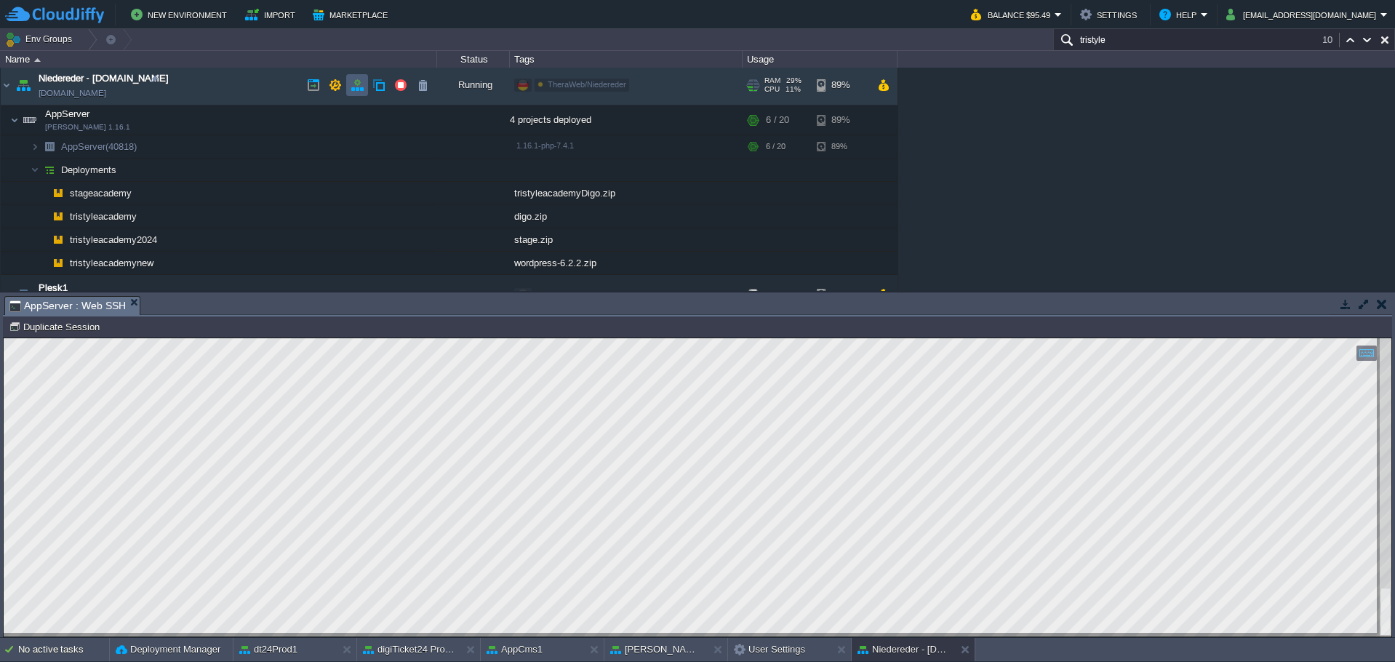
click at [351, 88] on button "button" at bounding box center [356, 85] width 13 height 13
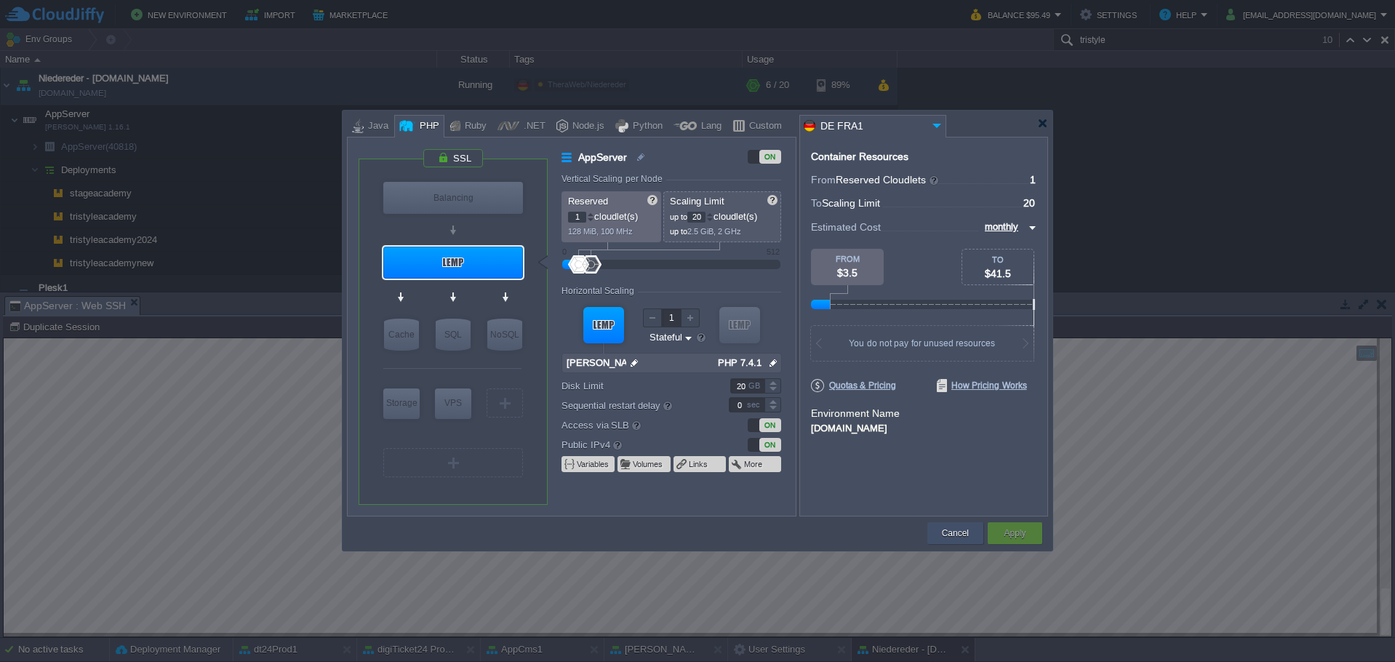
click at [956, 526] on button "Cancel" at bounding box center [955, 533] width 27 height 15
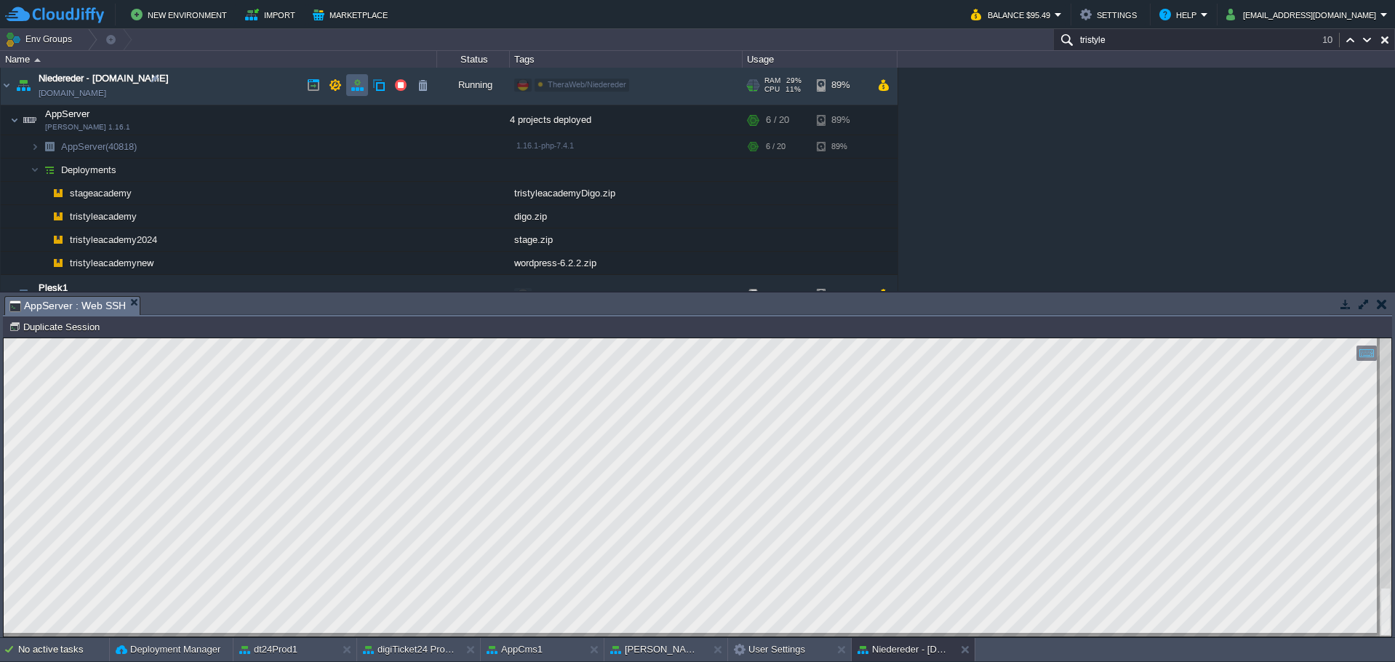
click at [355, 86] on button "button" at bounding box center [356, 85] width 13 height 13
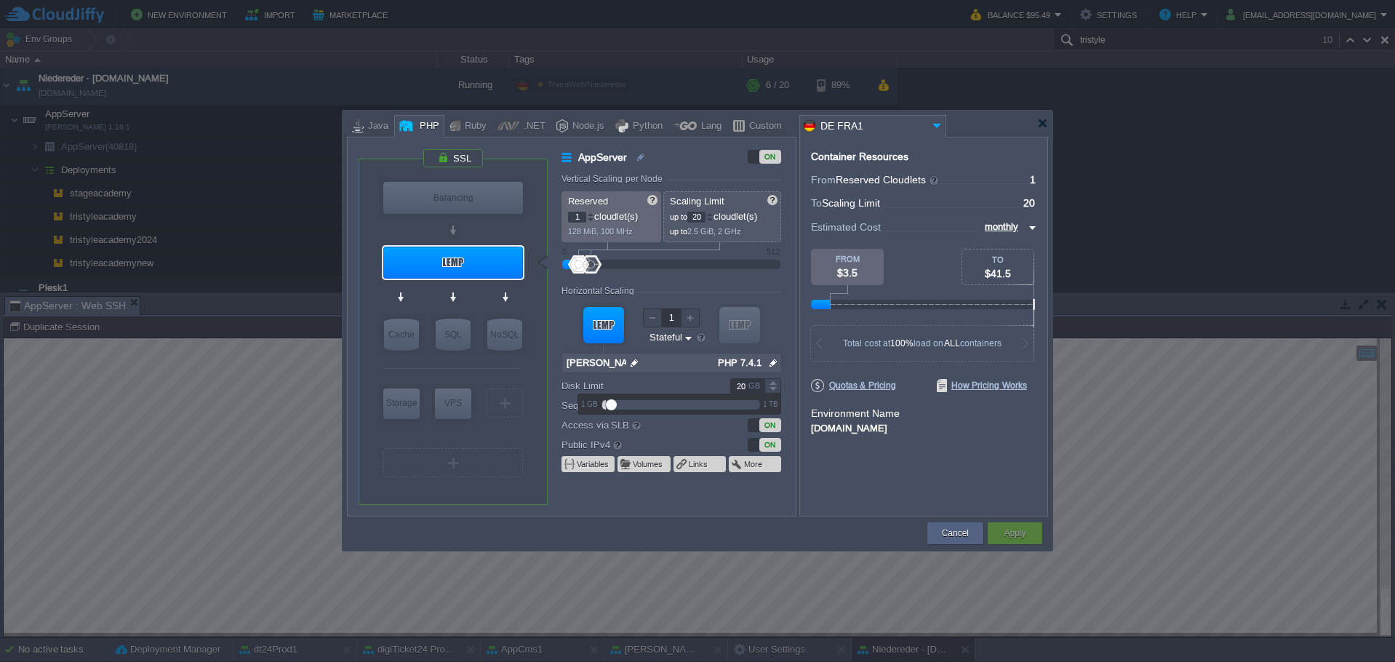
drag, startPoint x: 744, startPoint y: 385, endPoint x: 723, endPoint y: 383, distance: 21.1
click at [723, 383] on div "20 GB" at bounding box center [745, 385] width 71 height 15
type input "30"
click at [830, 519] on div "Cancel Apply Contact Us" at bounding box center [697, 533] width 701 height 34
click at [1002, 534] on div "Apply" at bounding box center [1014, 533] width 33 height 22
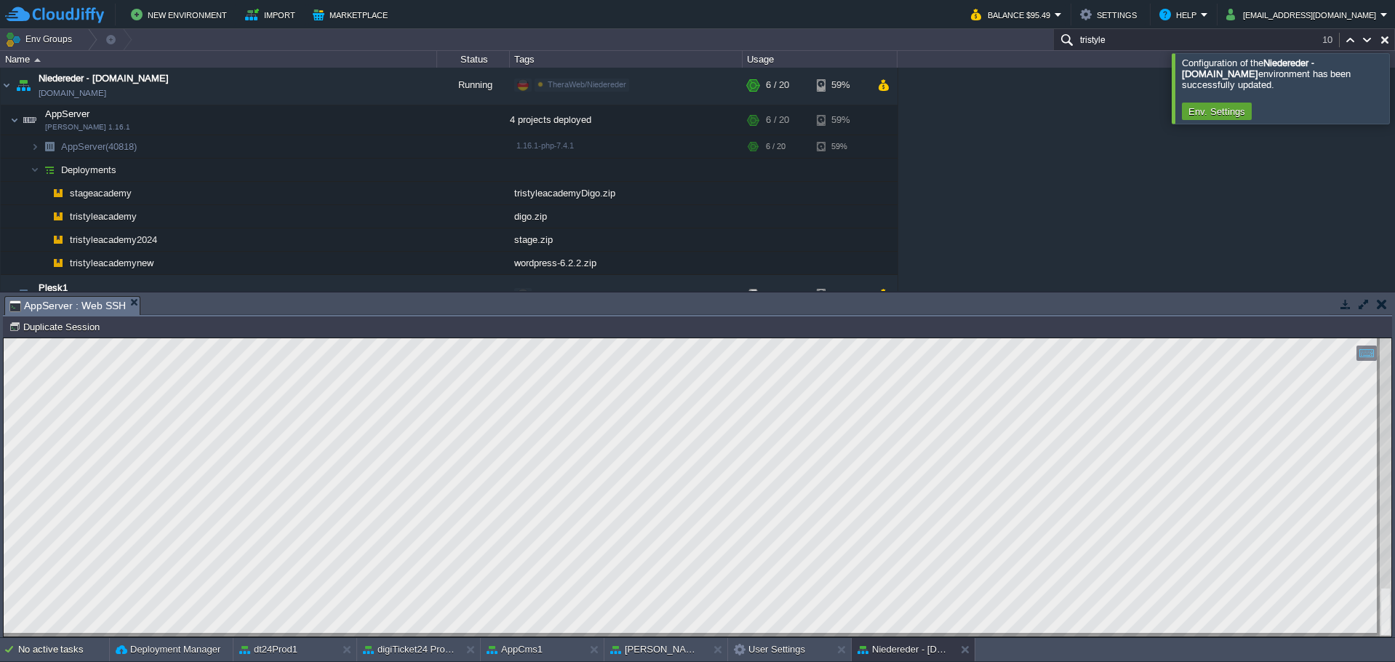
click at [1394, 87] on div at bounding box center [1412, 88] width 0 height 70
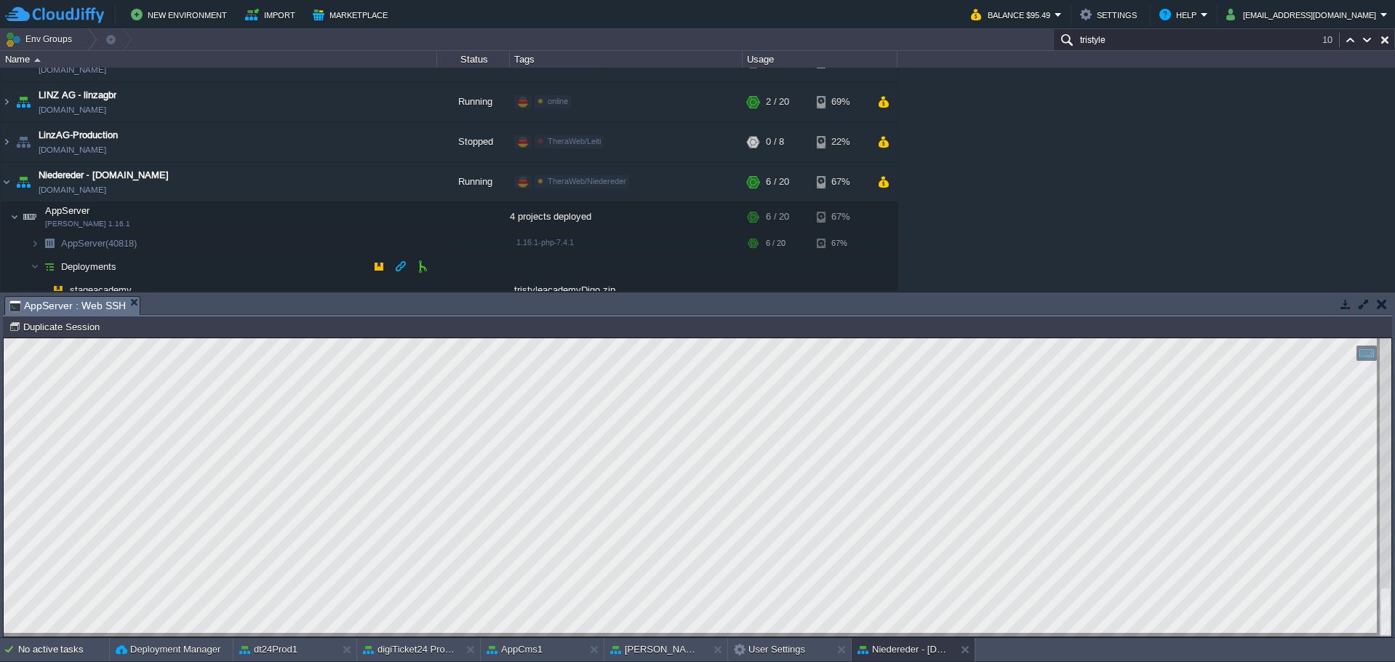
scroll to position [856, 0]
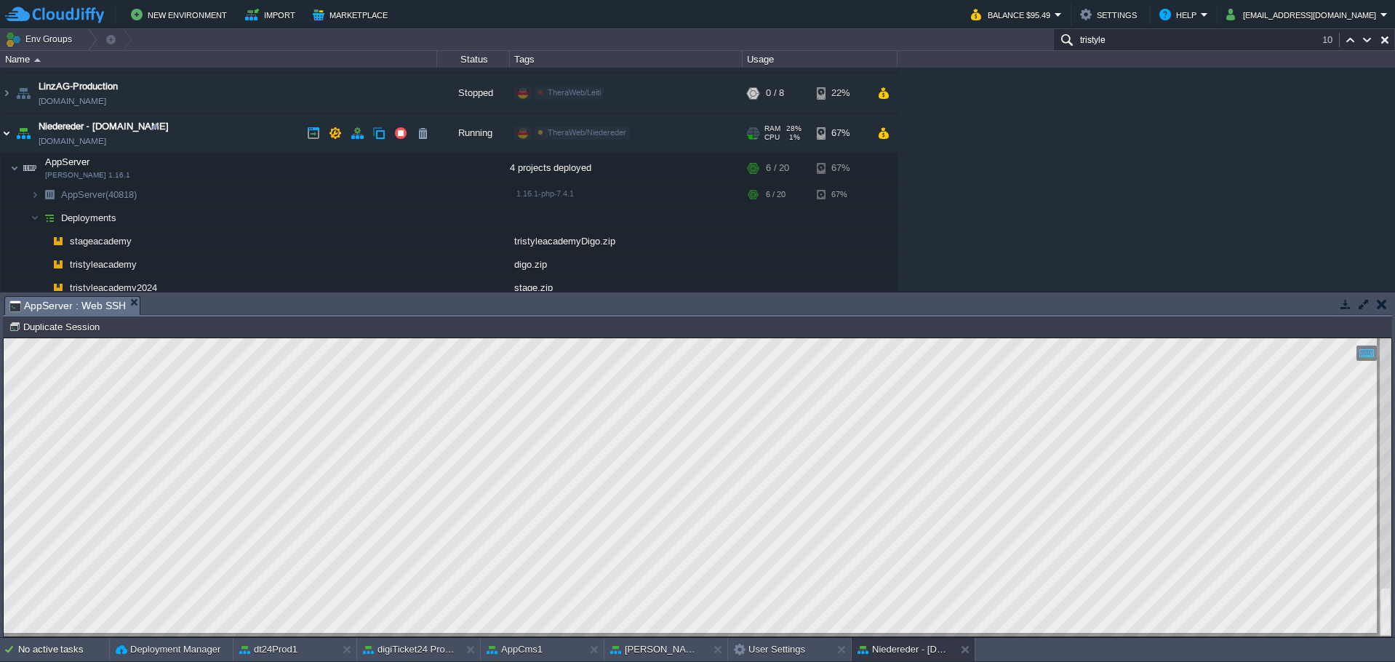
click at [2, 134] on img at bounding box center [7, 132] width 12 height 39
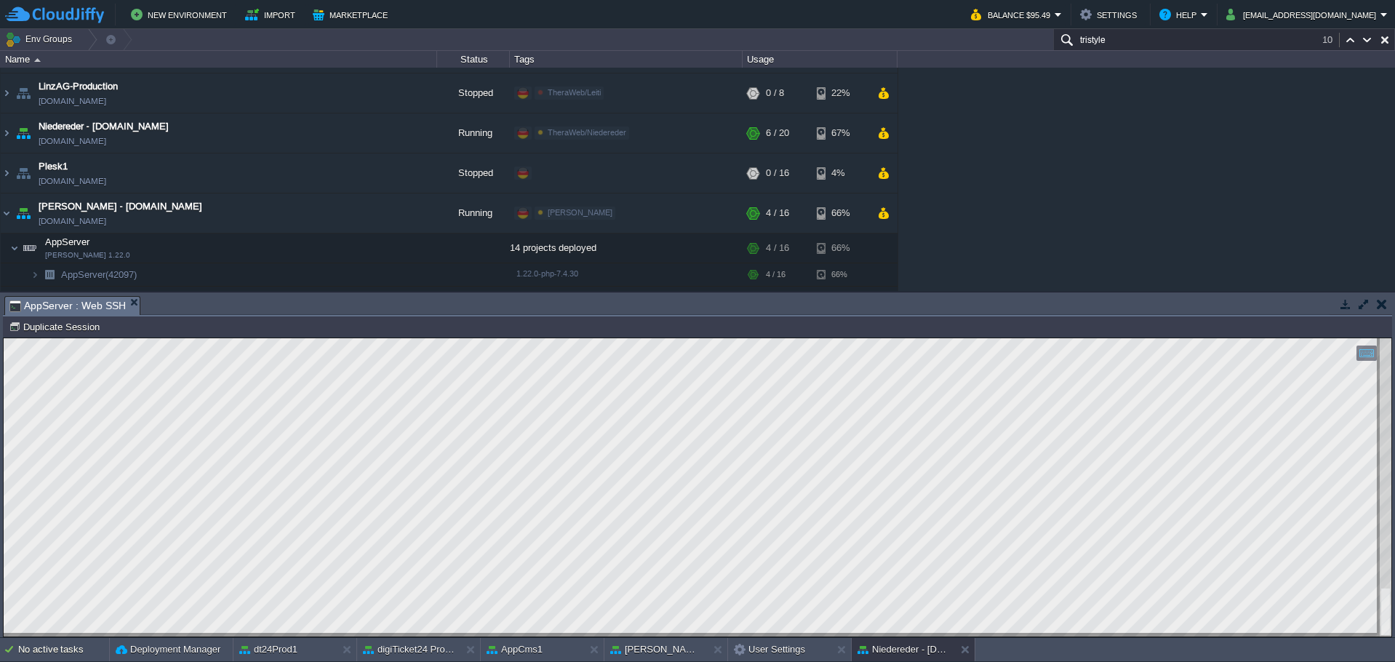
click at [1135, 51] on div "Name Status Tags Usage" at bounding box center [697, 59] width 1395 height 17
click at [1129, 45] on input "tristyle" at bounding box center [1224, 39] width 342 height 21
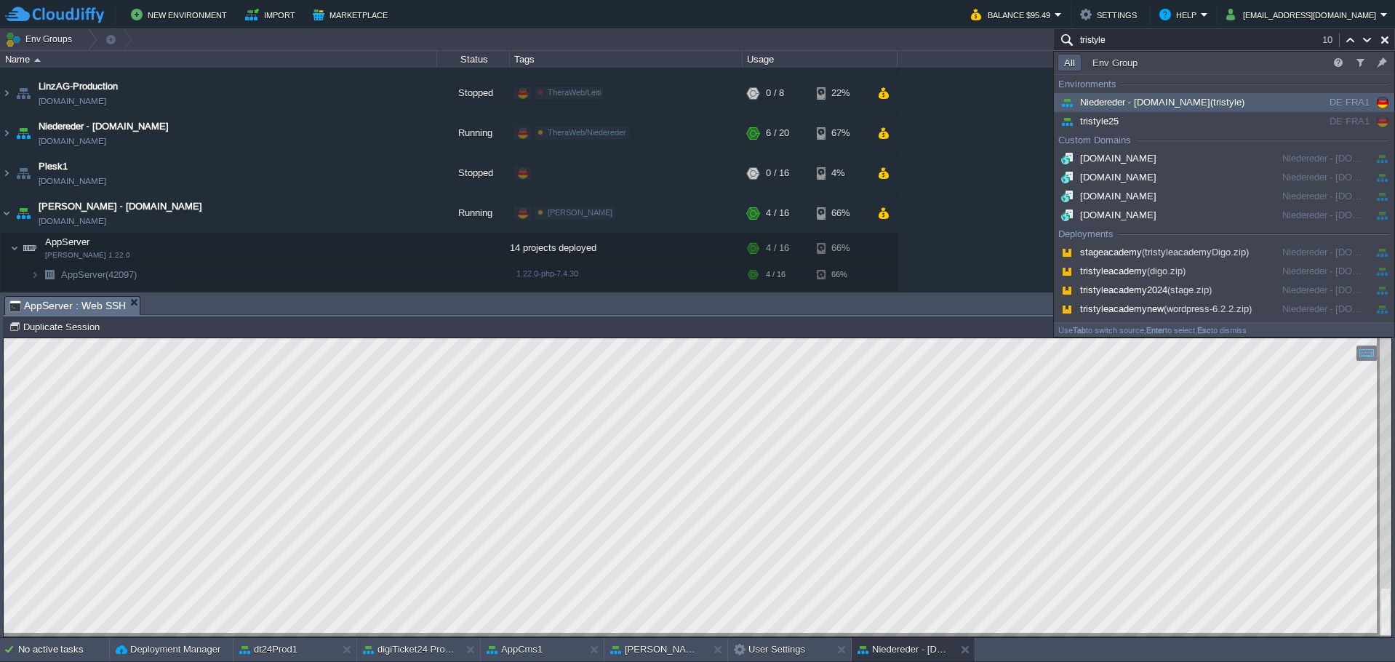
click at [1128, 45] on input "tristyle" at bounding box center [1224, 39] width 342 height 21
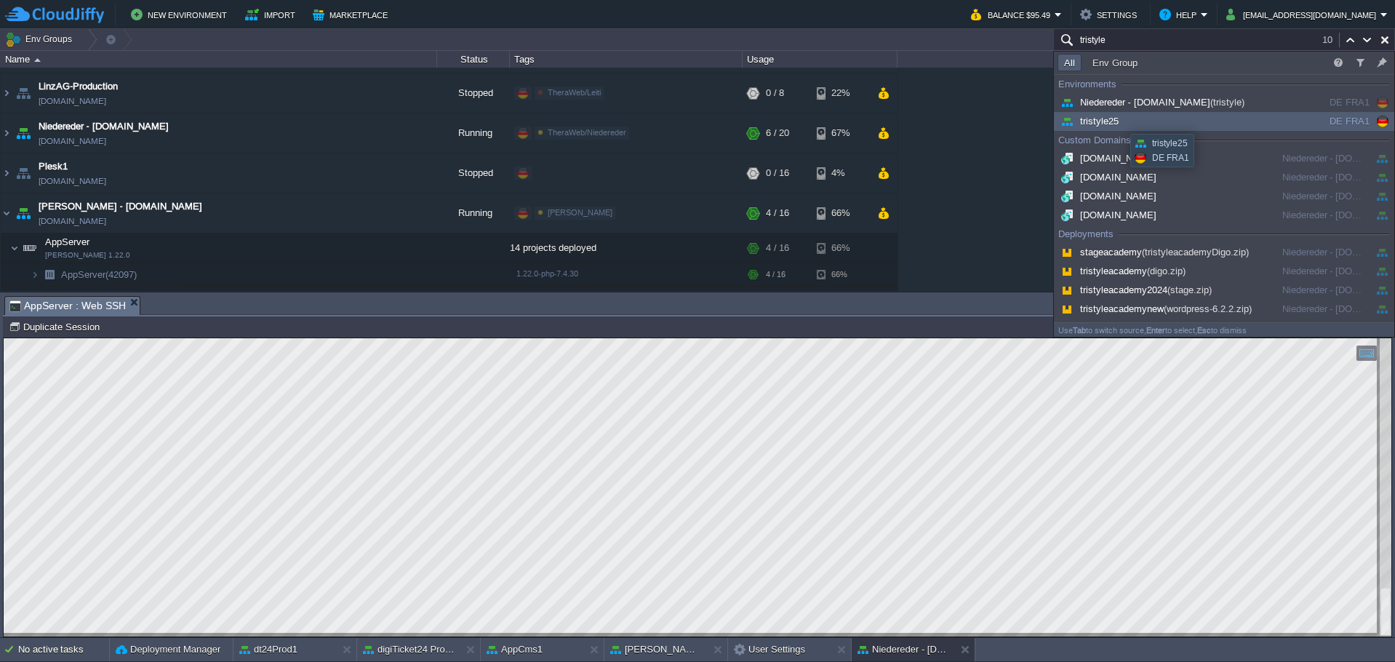
click at [1119, 121] on div "tristyle25" at bounding box center [1167, 121] width 220 height 16
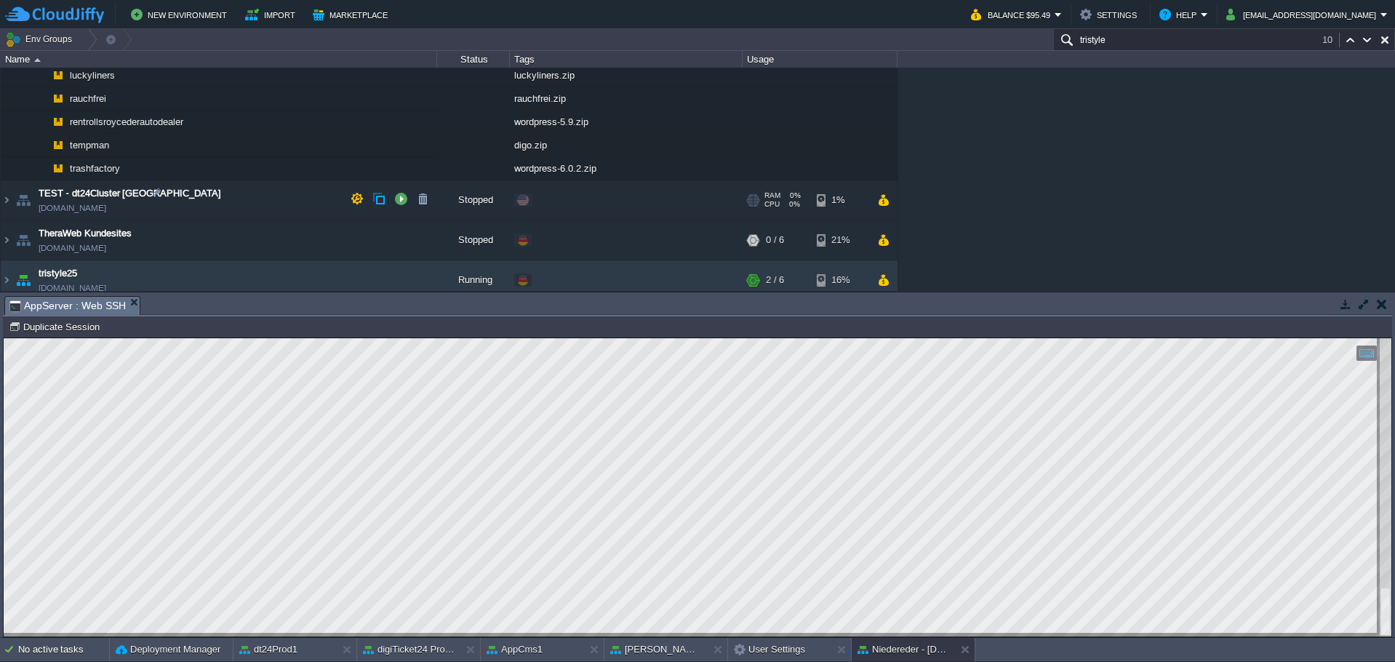
scroll to position [1319, 0]
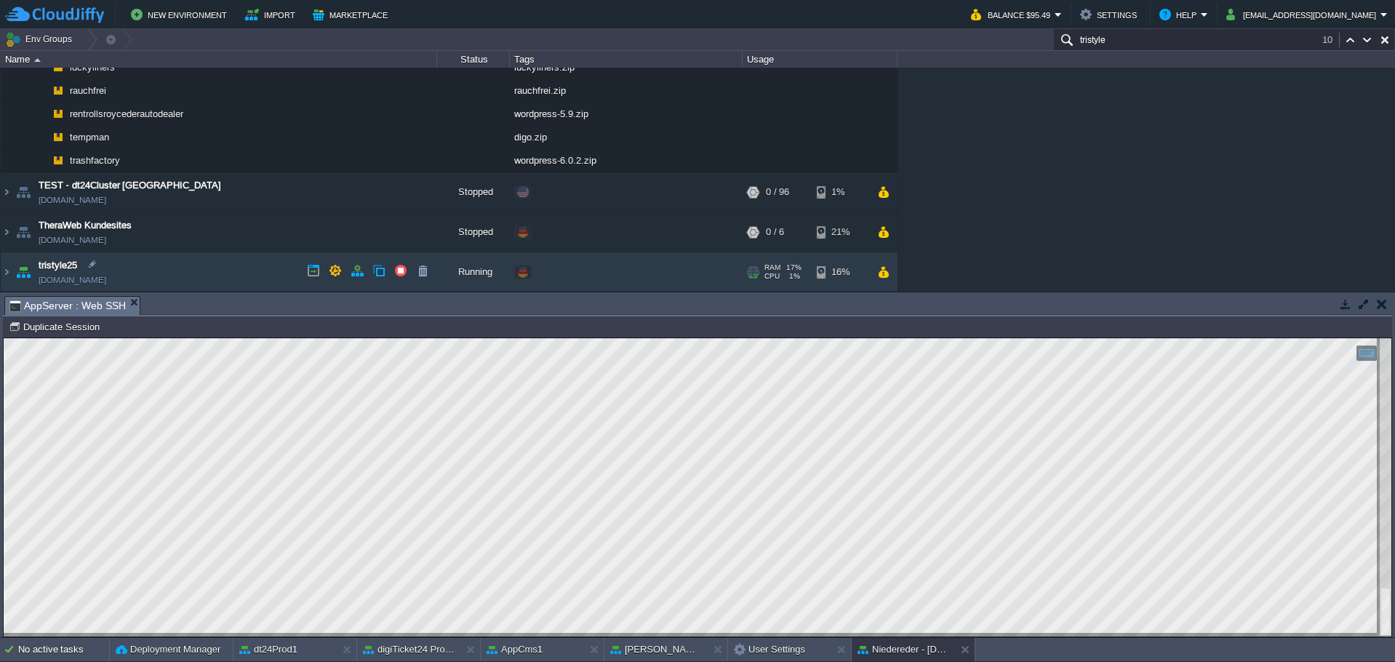
click at [14, 274] on img at bounding box center [23, 271] width 20 height 39
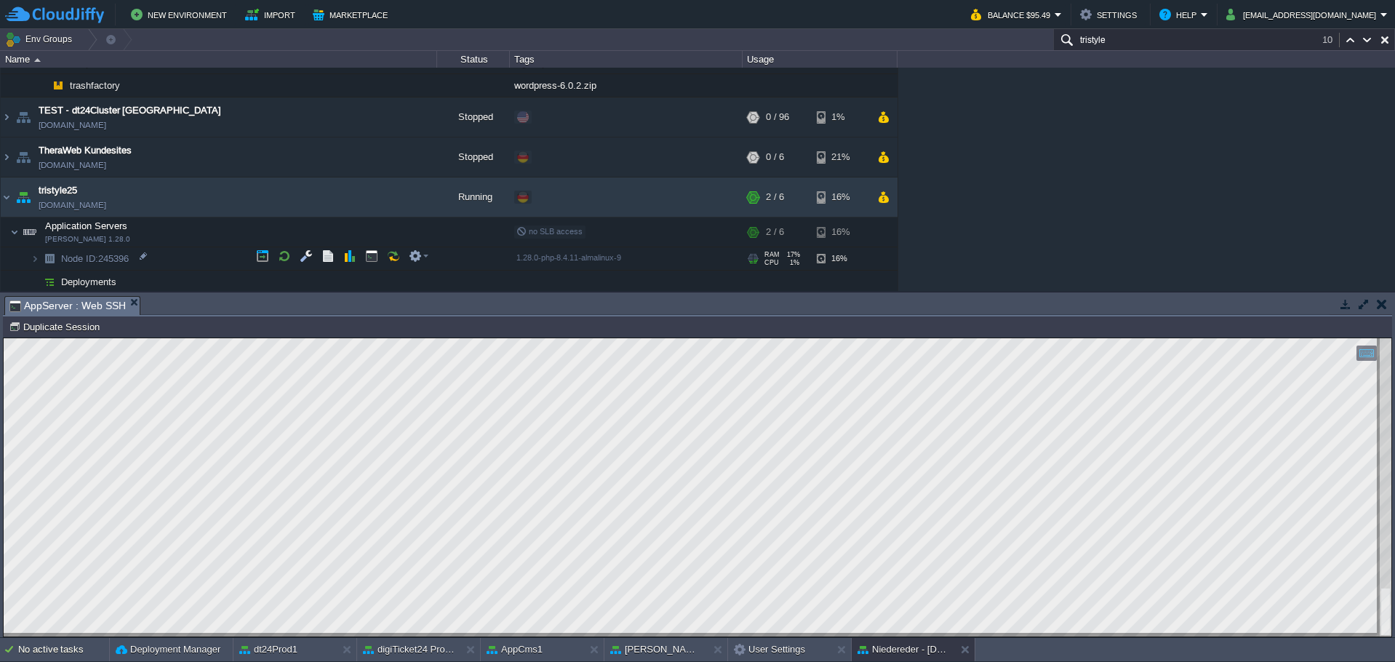
scroll to position [1395, 0]
click at [305, 260] on button "button" at bounding box center [306, 255] width 13 height 13
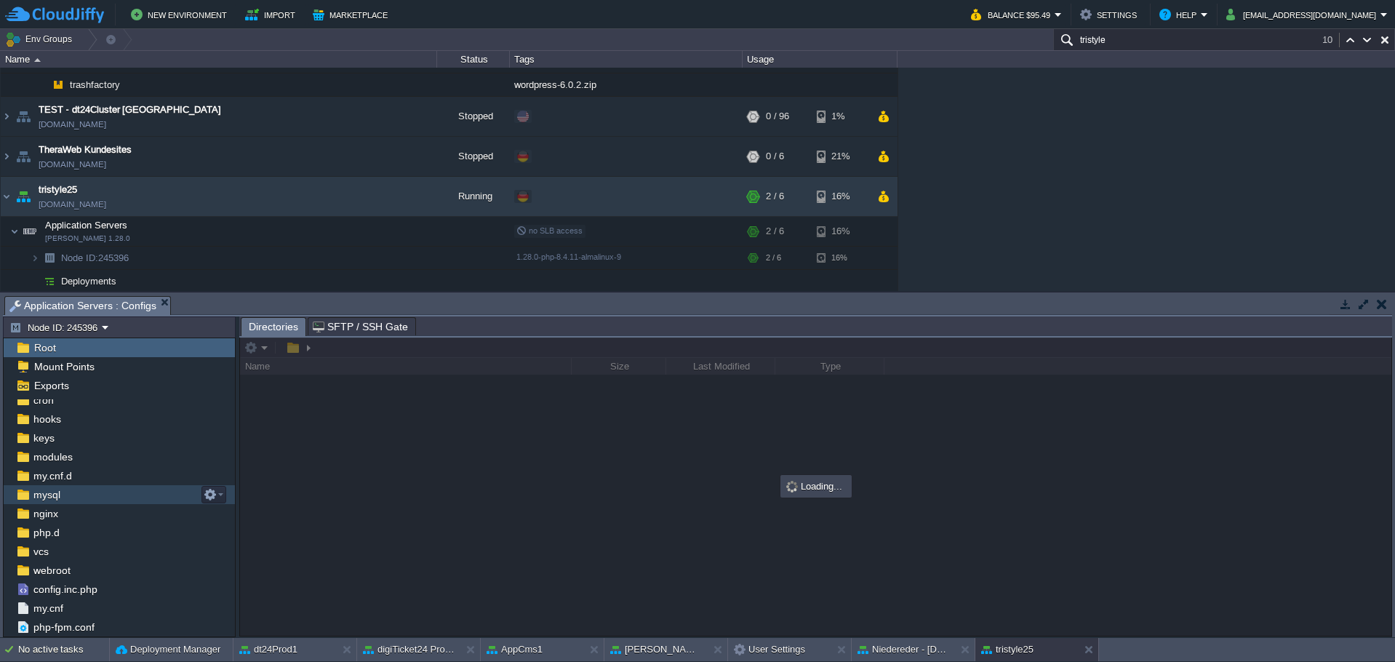
scroll to position [97, 0]
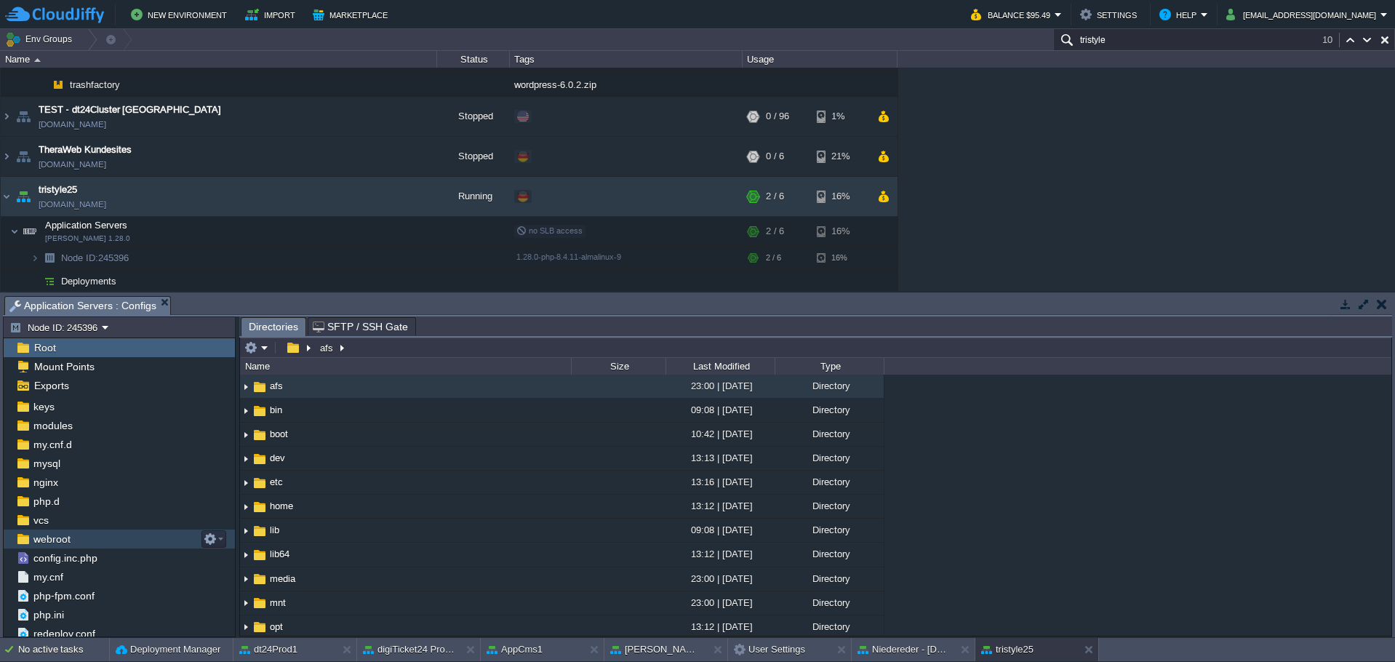
click at [59, 539] on span "webroot" at bounding box center [52, 538] width 42 height 13
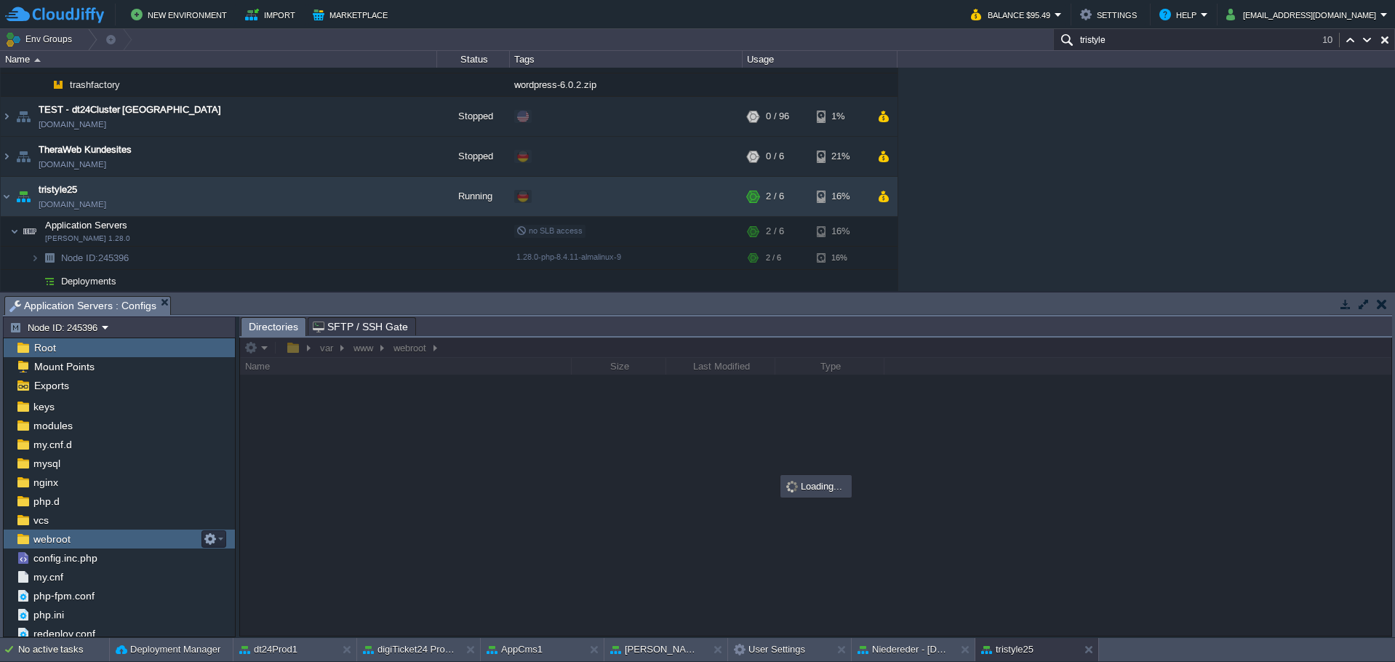
click at [59, 539] on span "webroot" at bounding box center [52, 538] width 42 height 13
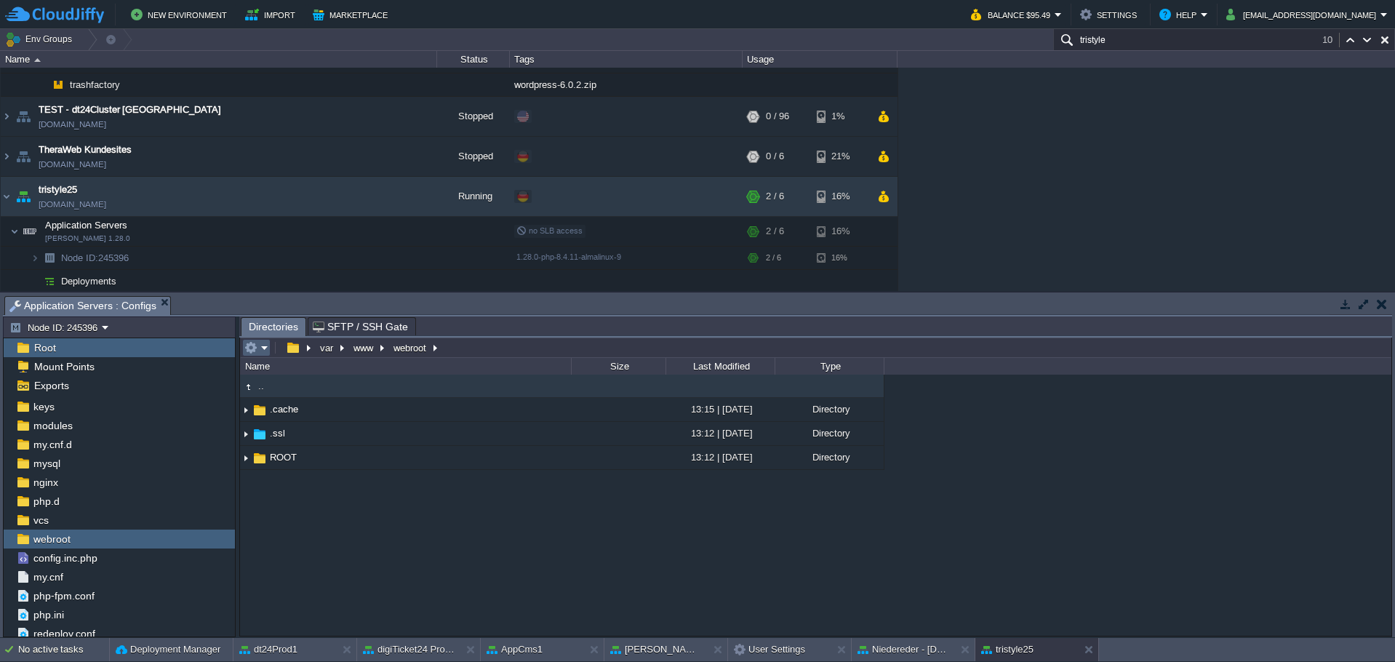
click at [260, 343] on em at bounding box center [256, 347] width 24 height 13
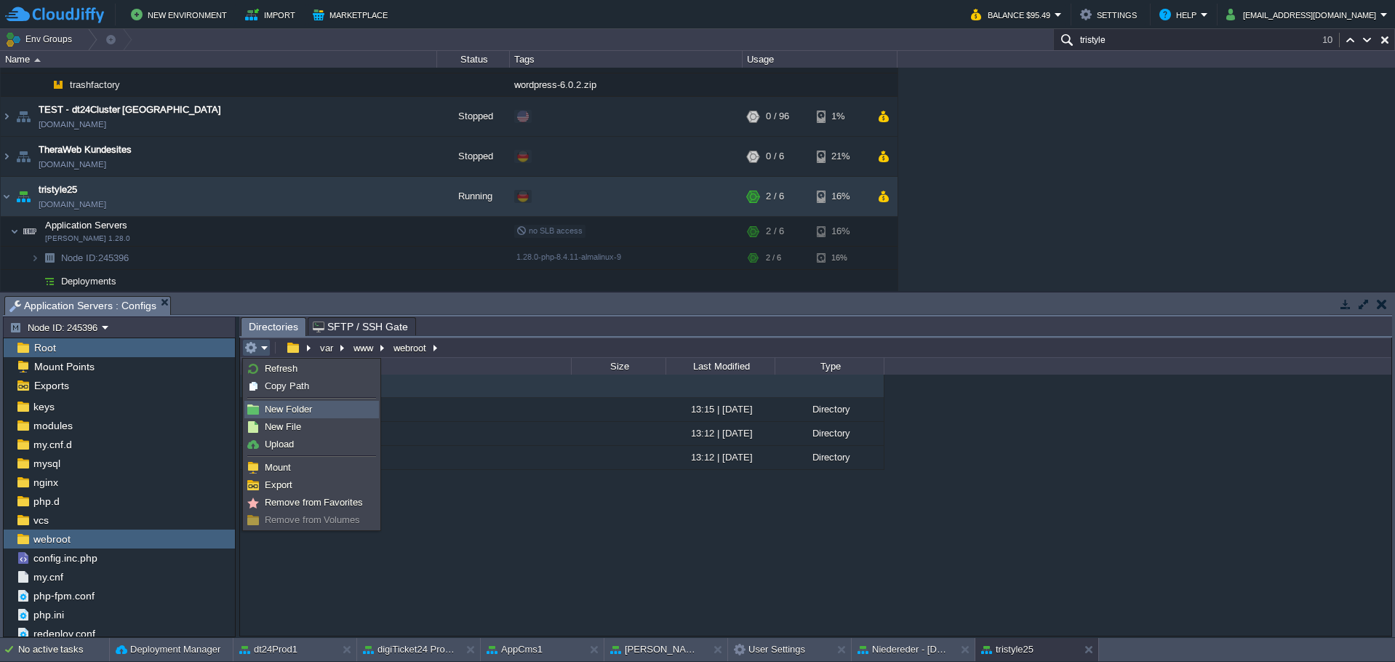
click at [295, 404] on span "New Folder" at bounding box center [288, 409] width 47 height 11
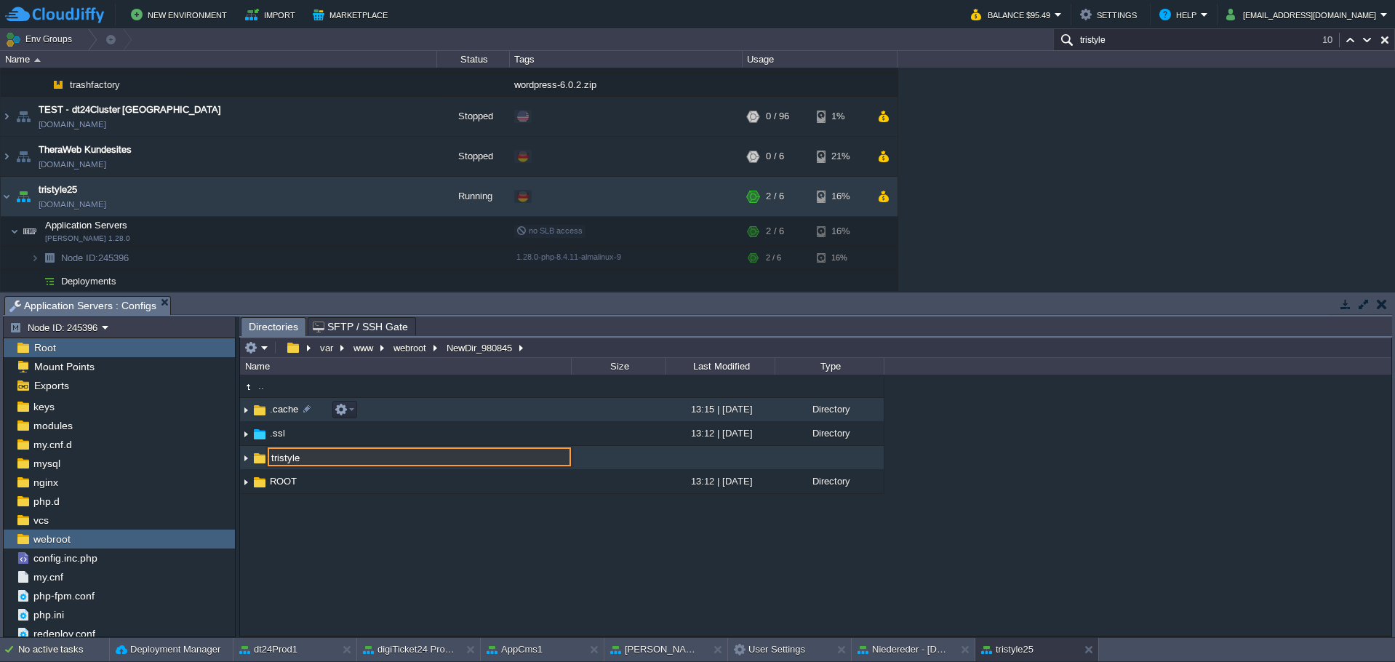
type input "tristyle"
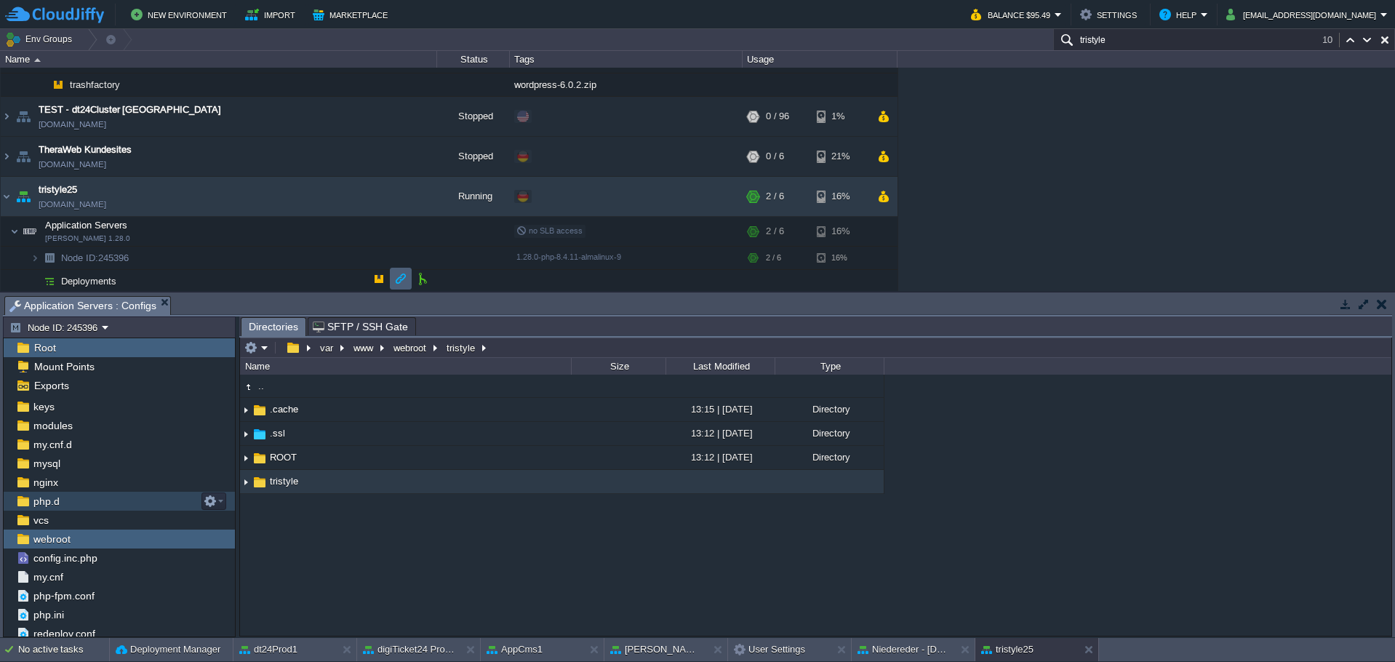
click at [406, 279] on button "button" at bounding box center [400, 278] width 13 height 13
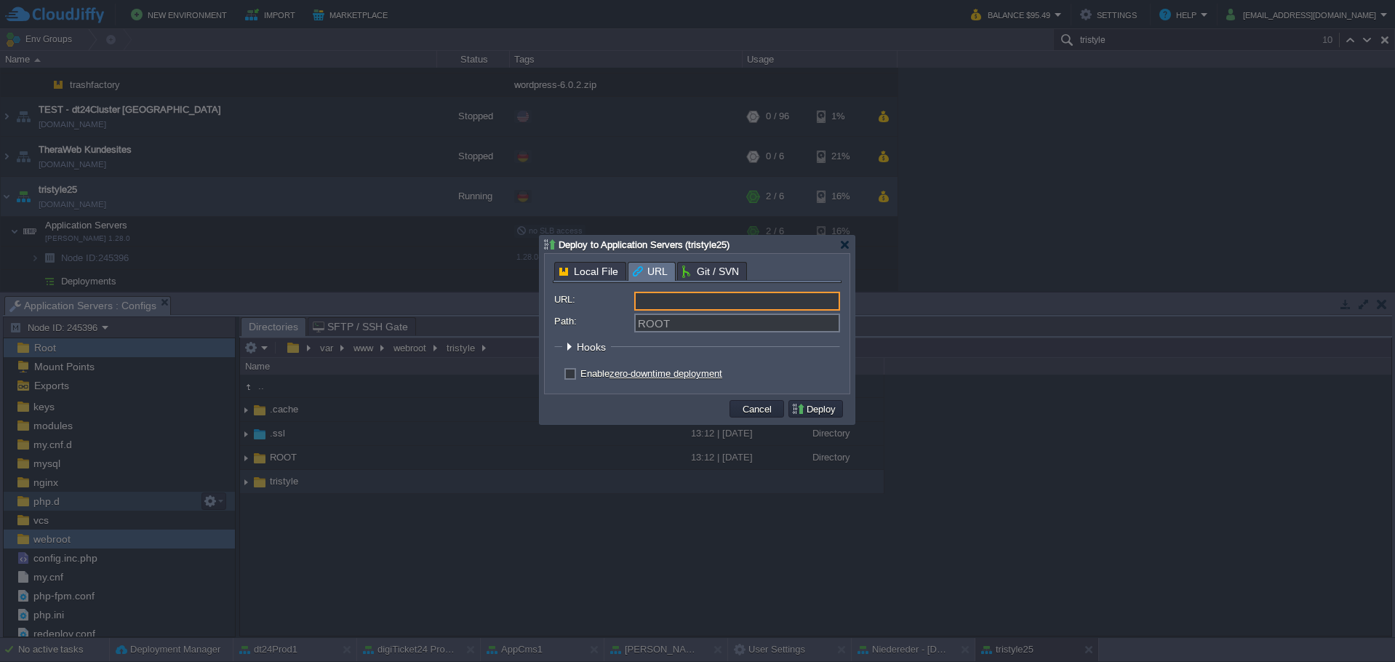
click at [675, 301] on input "URL:" at bounding box center [737, 301] width 206 height 19
type input "[URL][DOMAIN_NAME][DOMAIN_NAME]"
type input "tristyle"
click at [803, 405] on button "Deploy" at bounding box center [815, 408] width 49 height 13
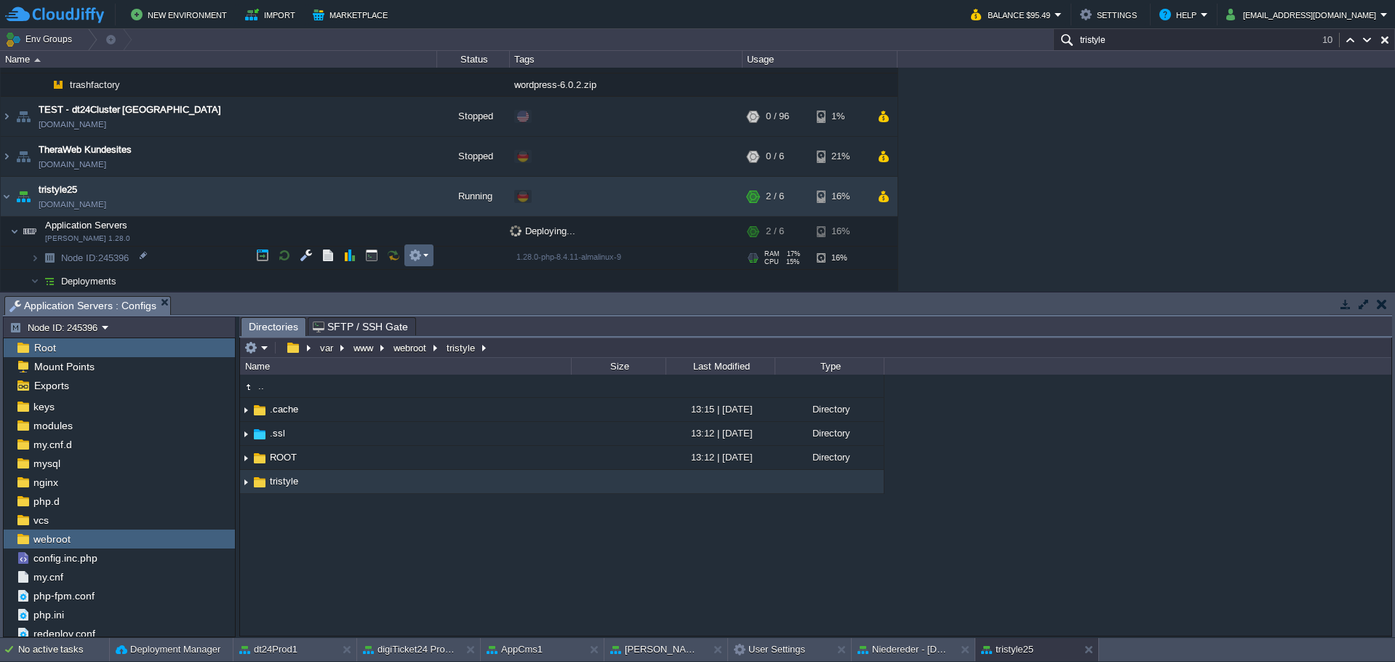
scroll to position [1412, 0]
